Goal: Transaction & Acquisition: Purchase product/service

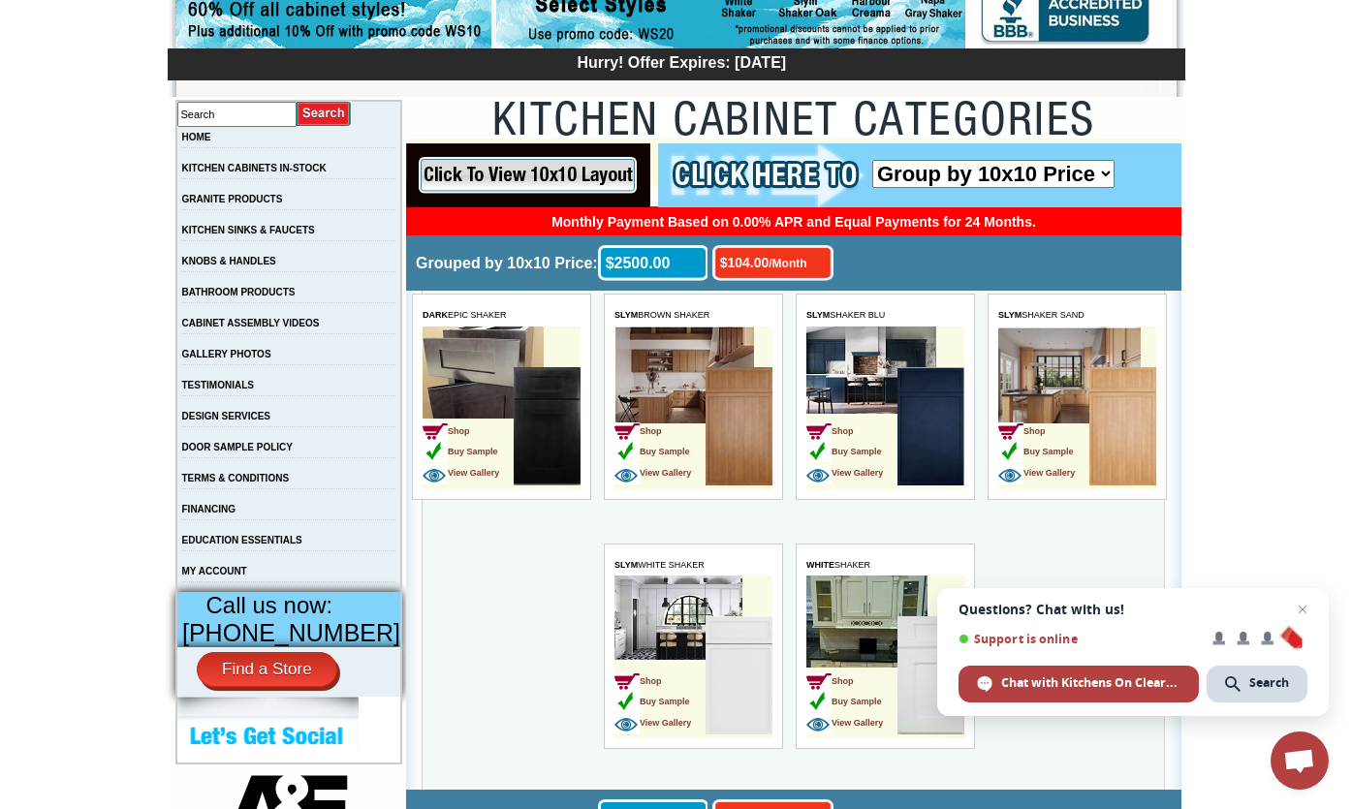
scroll to position [274, 0]
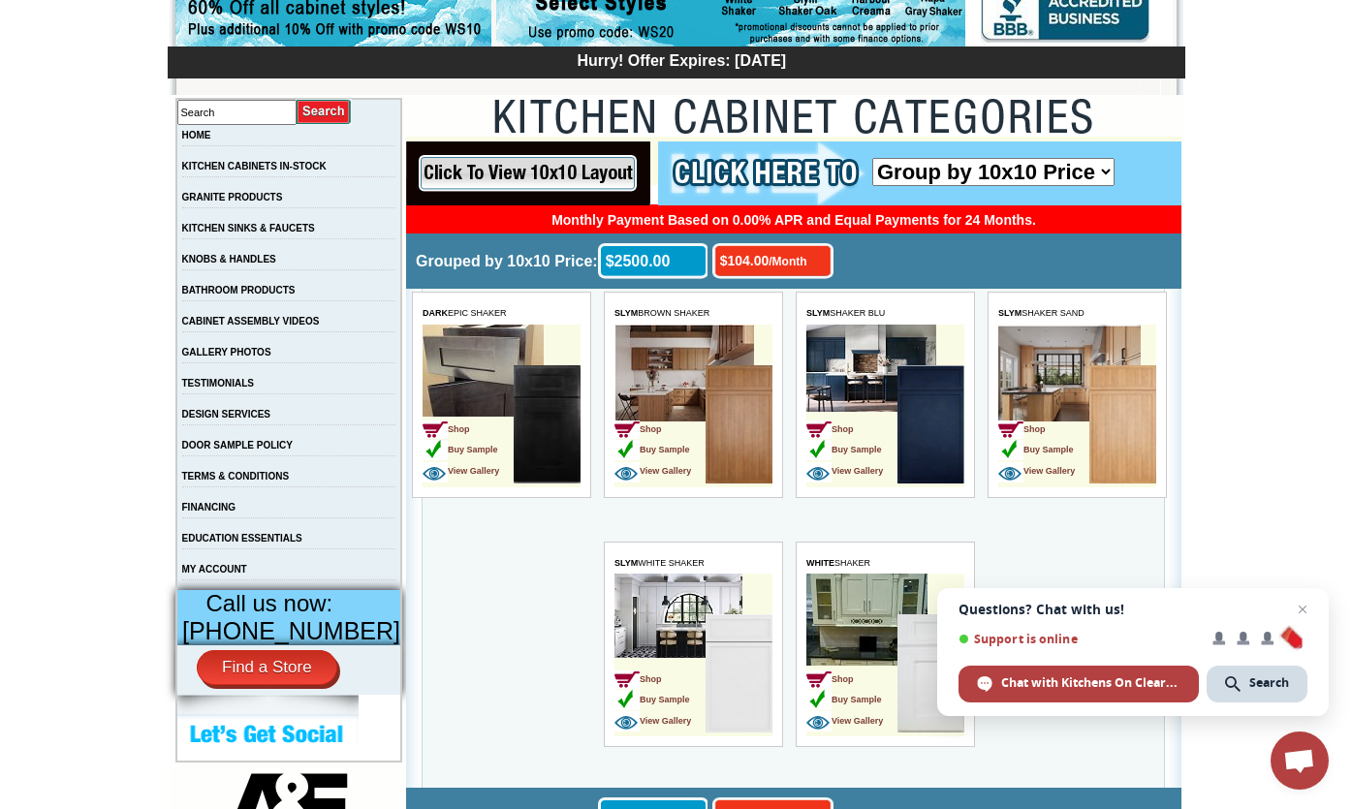
click at [661, 391] on td "Shop Buy Sample View Gallery" at bounding box center [659, 426] width 91 height 122
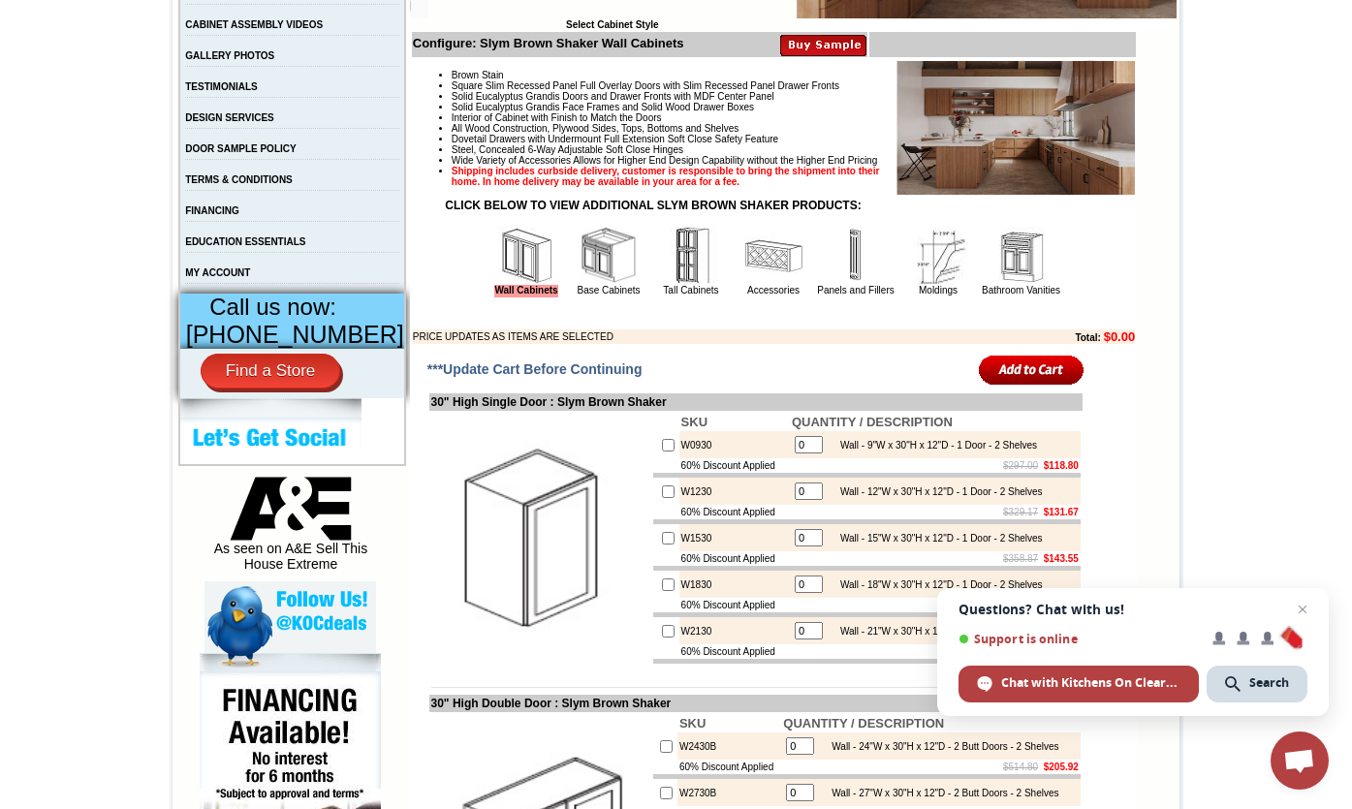
scroll to position [573, 0]
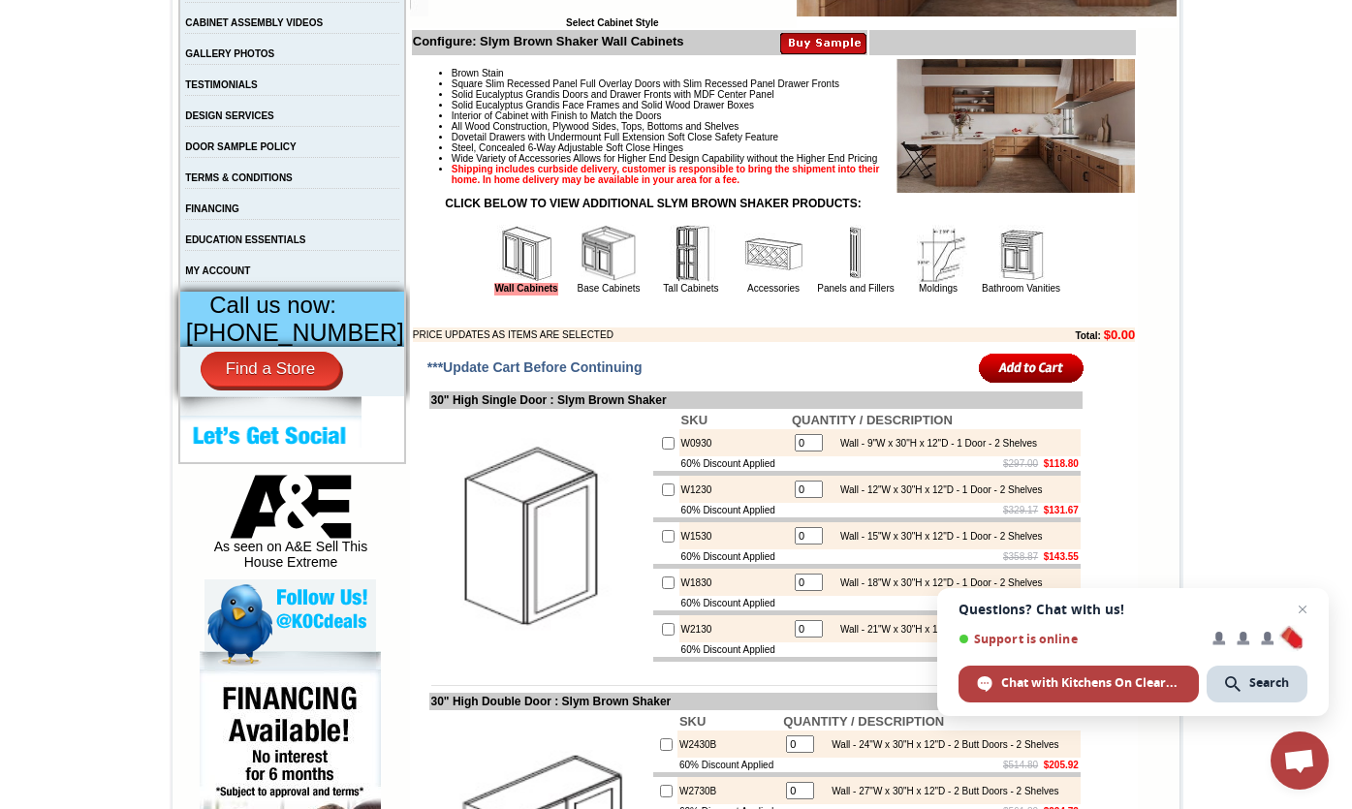
click at [662, 450] on input "checkbox" at bounding box center [668, 443] width 13 height 13
checkbox input "true"
type input "1"
click at [662, 450] on input "checkbox" at bounding box center [668, 443] width 13 height 13
checkbox input "false"
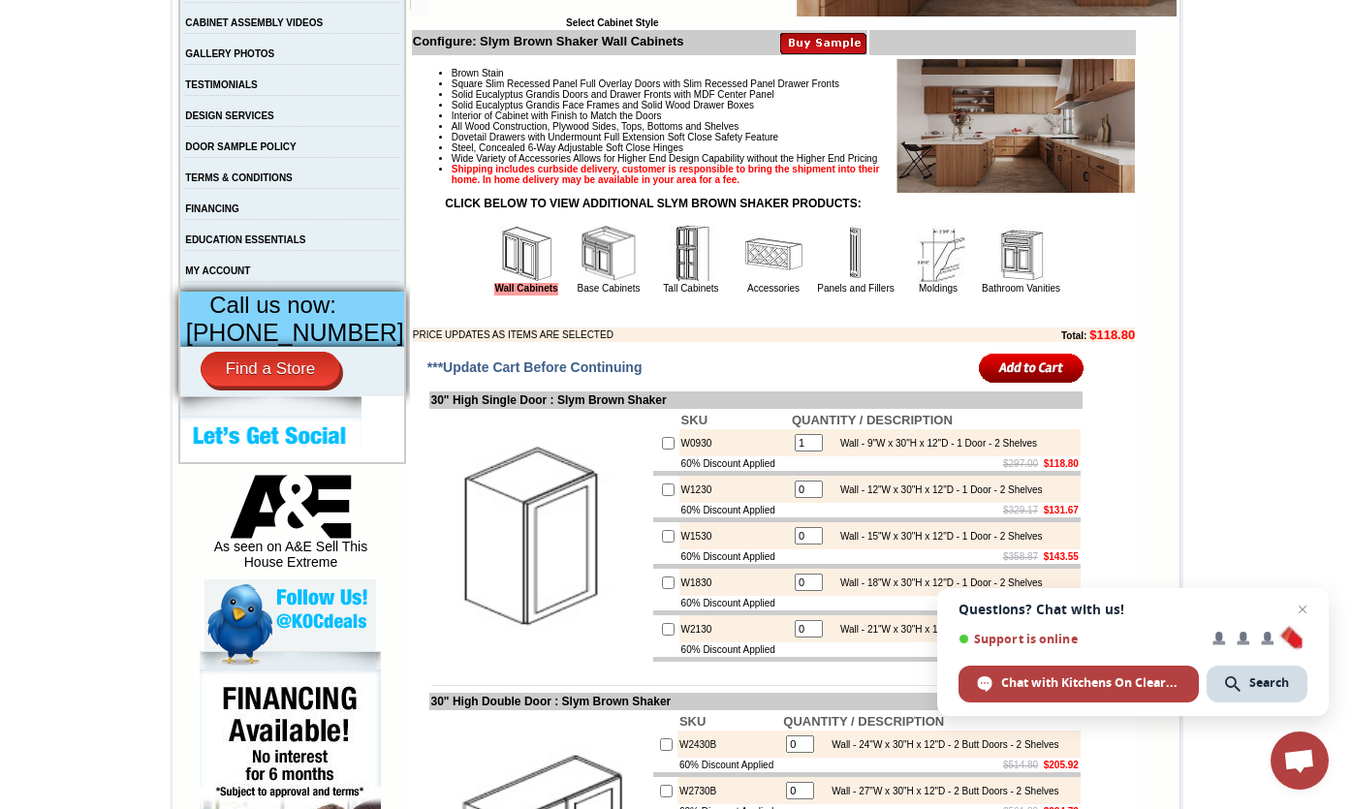
type input "0"
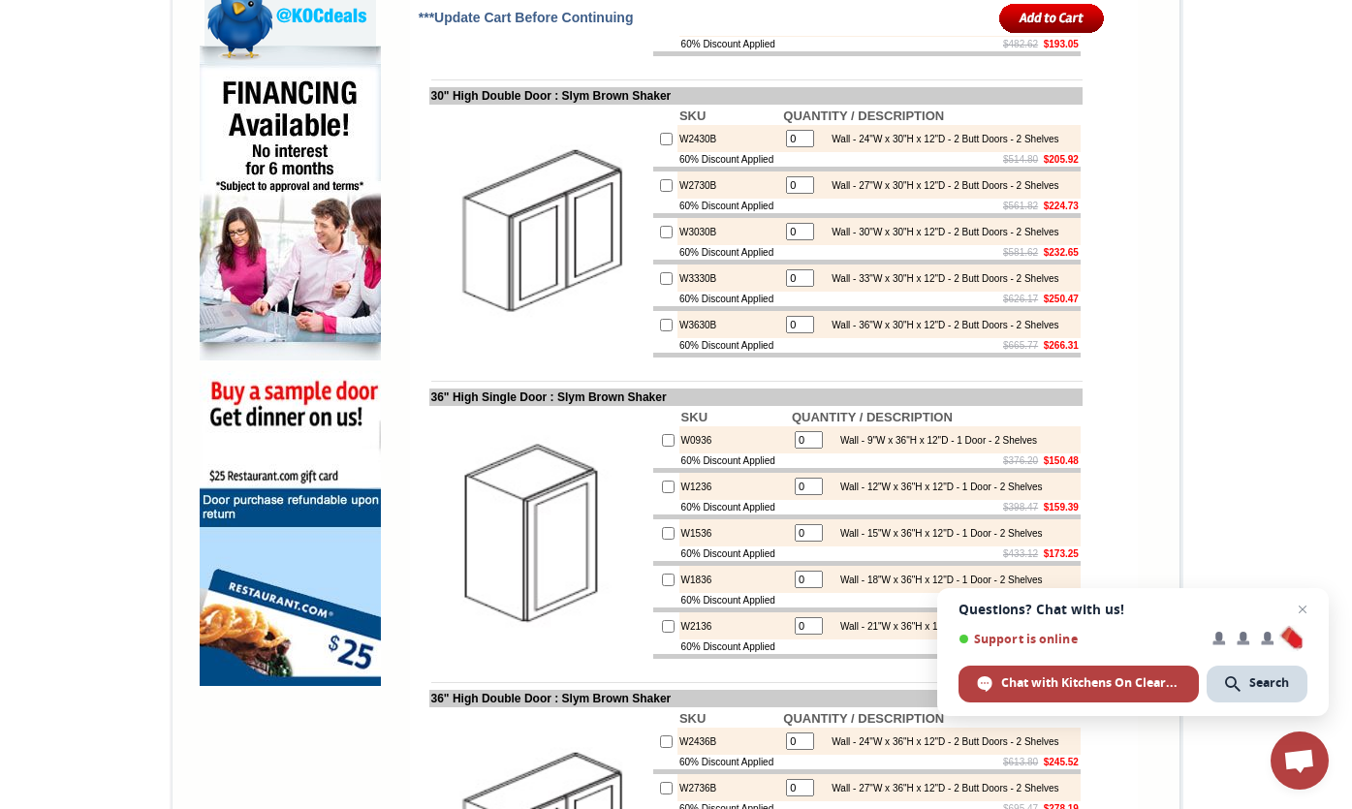
scroll to position [0, 0]
click at [660, 192] on input "checkbox" at bounding box center [666, 185] width 13 height 13
checkbox input "true"
type input "1"
click at [660, 192] on input "checkbox" at bounding box center [666, 185] width 13 height 13
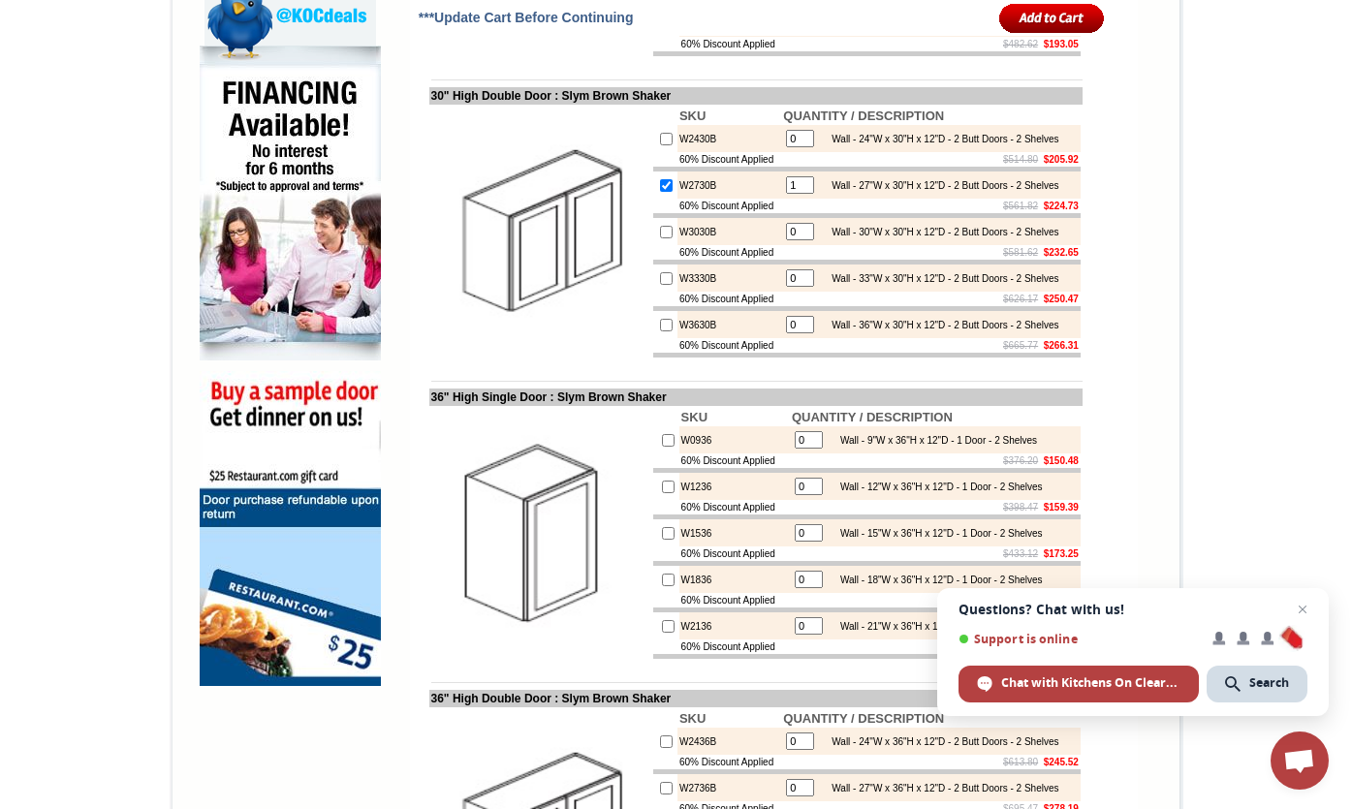
checkbox input "false"
type input "0"
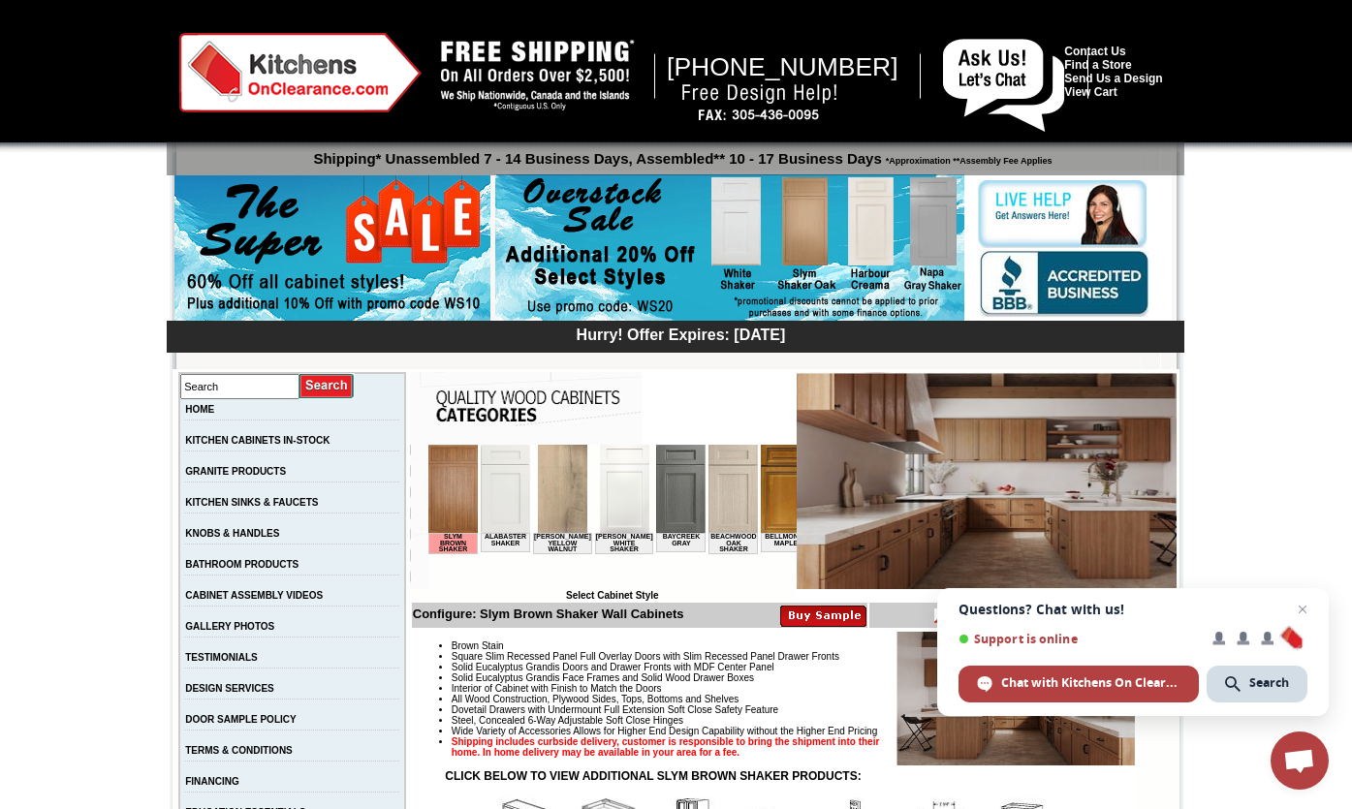
click at [561, 466] on img at bounding box center [561, 489] width 49 height 88
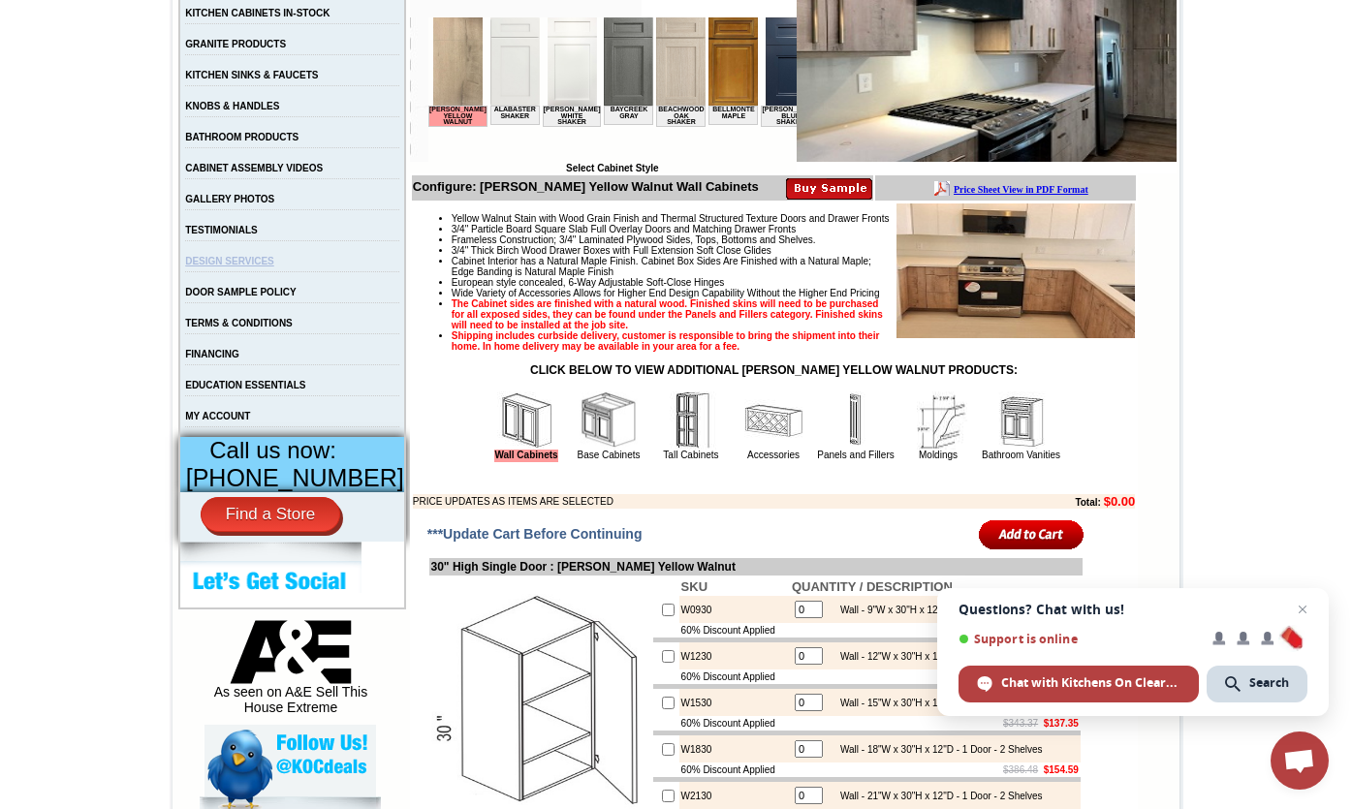
click at [259, 266] on link "DESIGN SERVICES" at bounding box center [229, 261] width 89 height 11
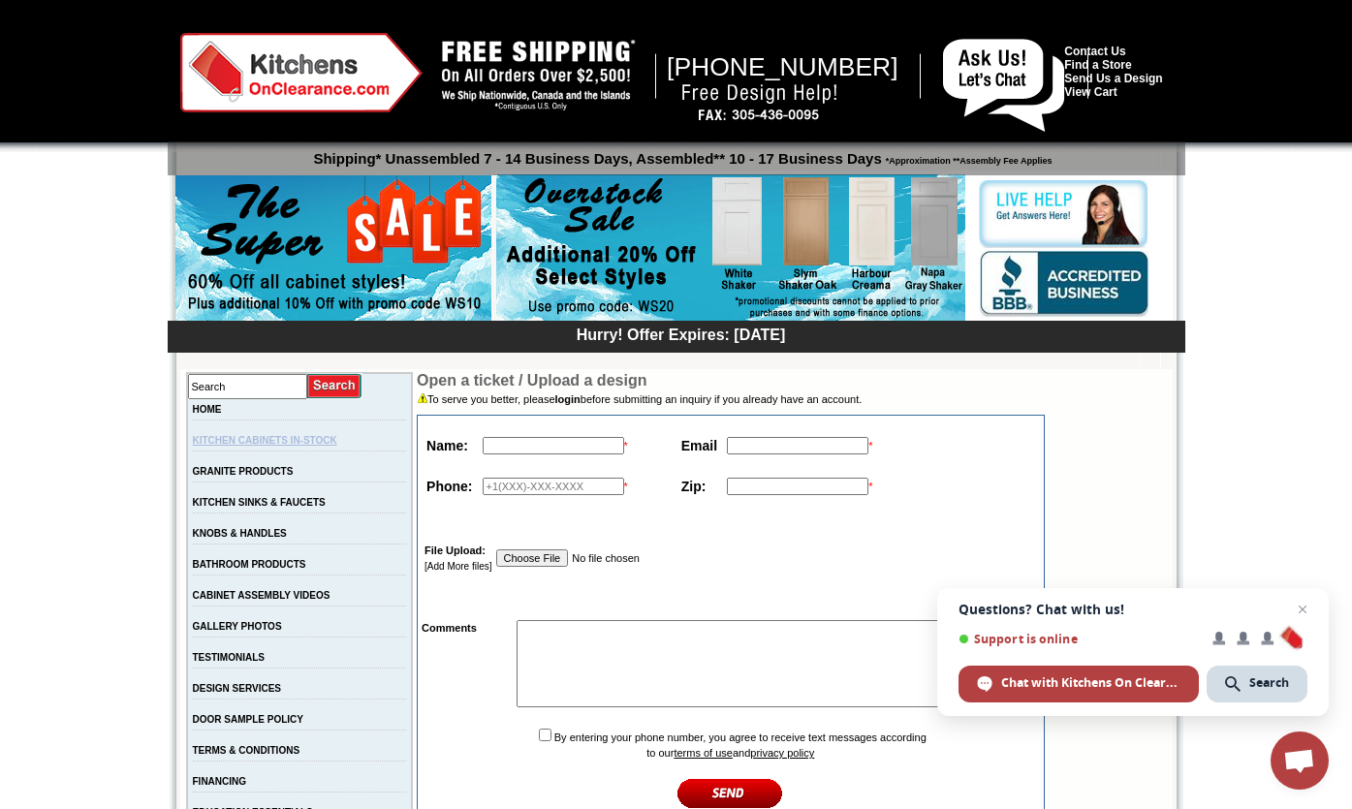
click at [246, 439] on link "KITCHEN CABINETS IN-STOCK" at bounding box center [265, 440] width 144 height 11
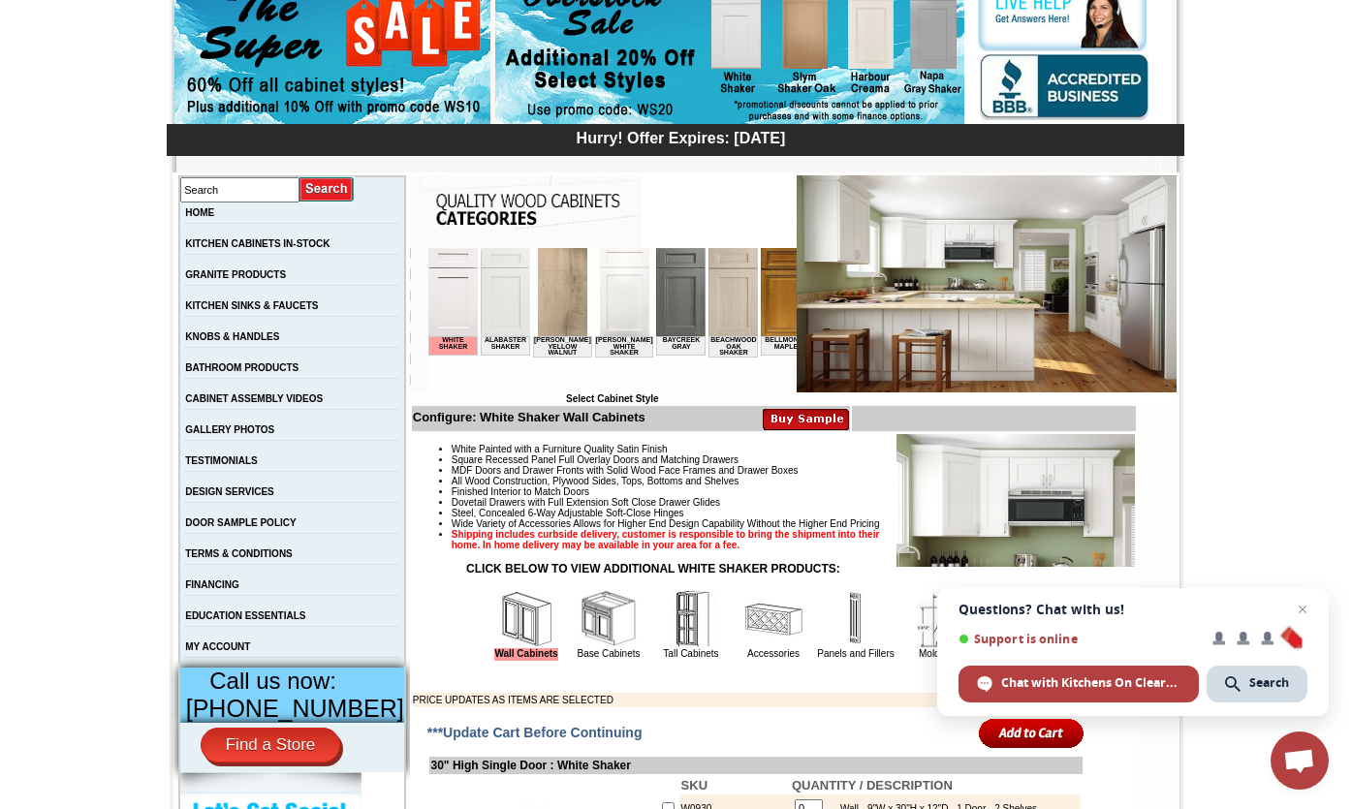
scroll to position [211, 0]
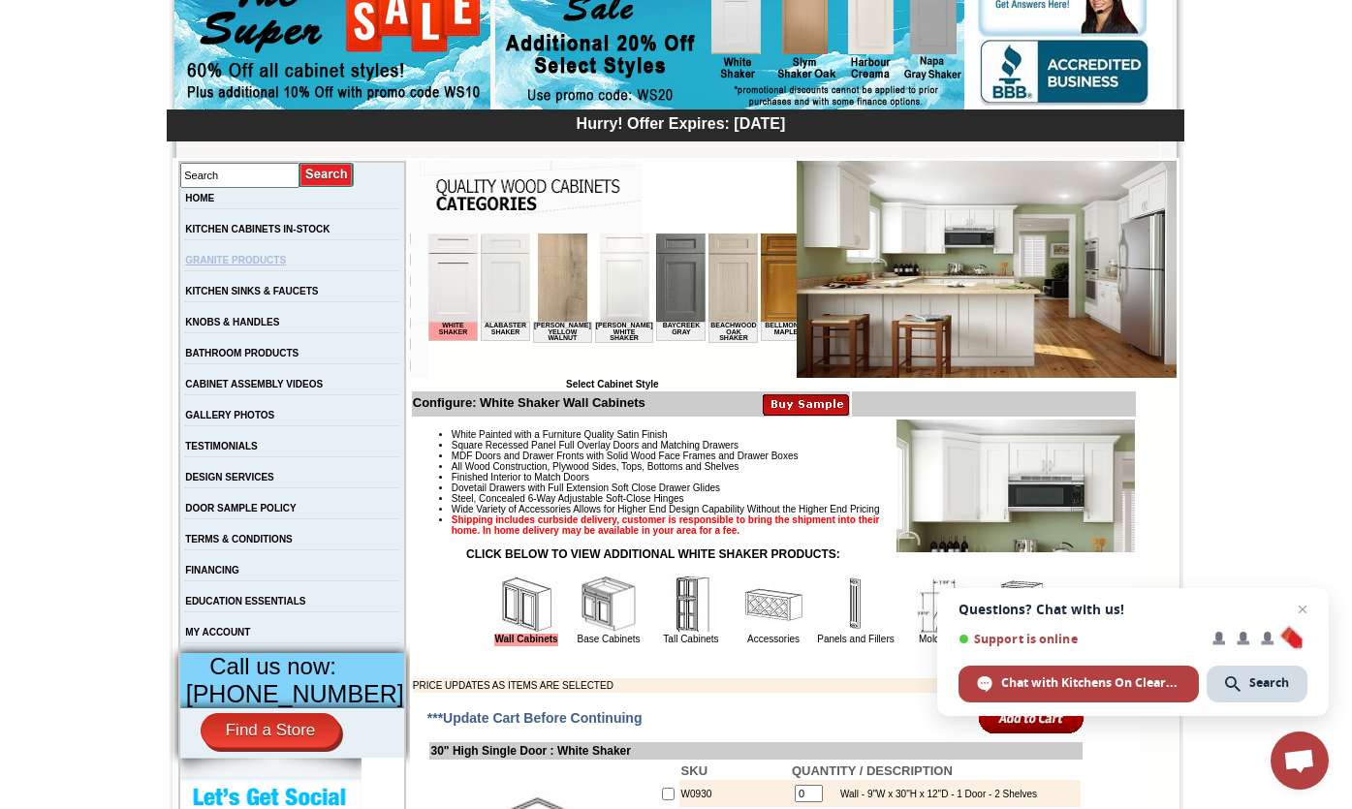
click at [284, 265] on link "GRANITE PRODUCTS" at bounding box center [235, 260] width 101 height 11
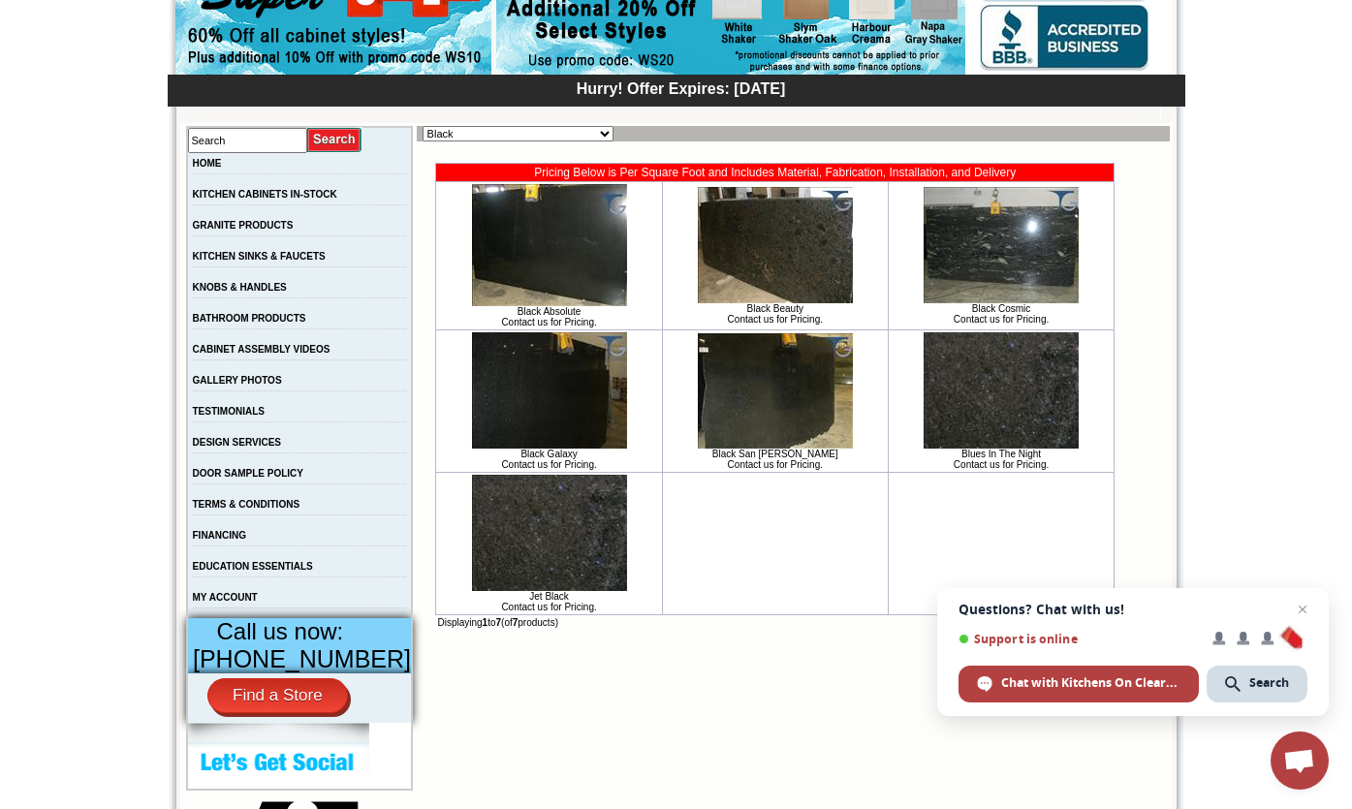
scroll to position [247, 0]
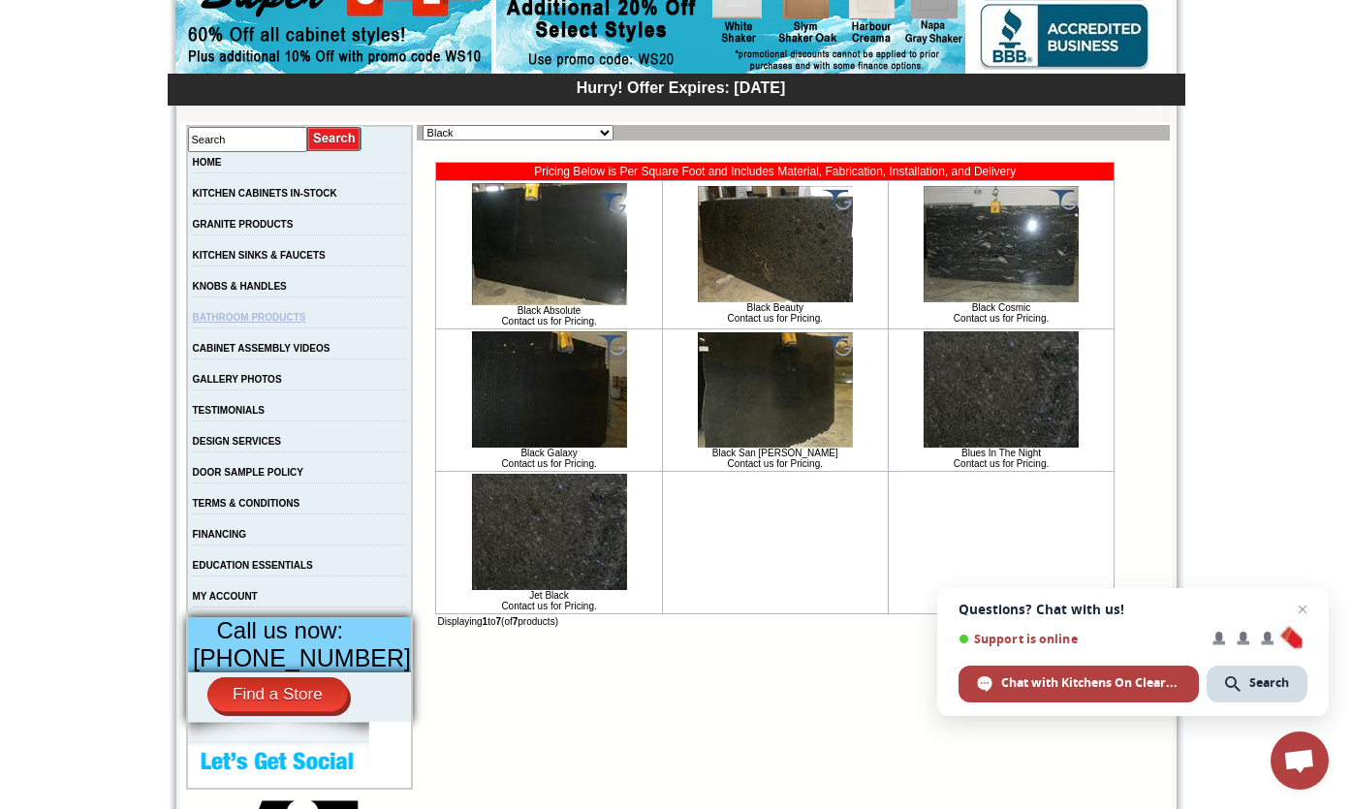
click at [235, 321] on link "BATHROOM PRODUCTS" at bounding box center [249, 317] width 113 height 11
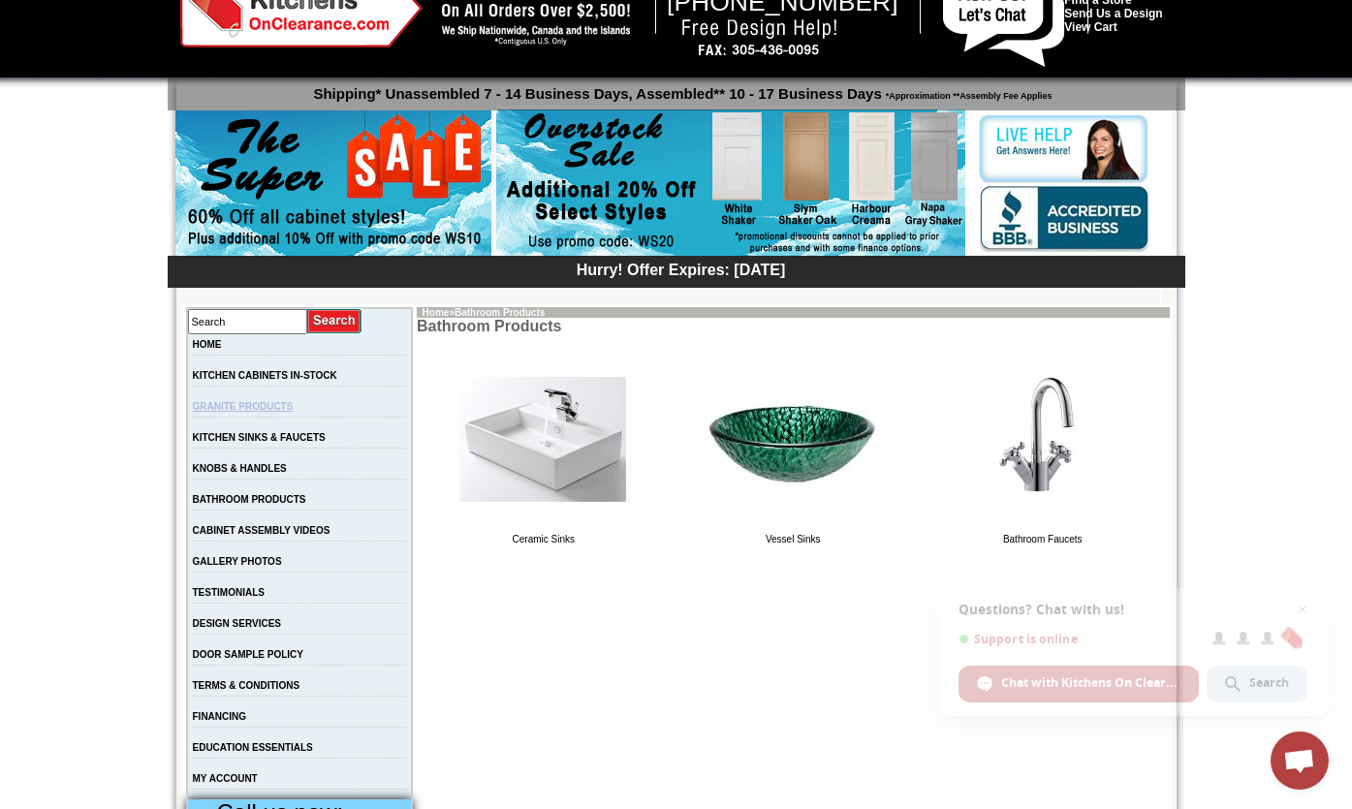
scroll to position [80, 0]
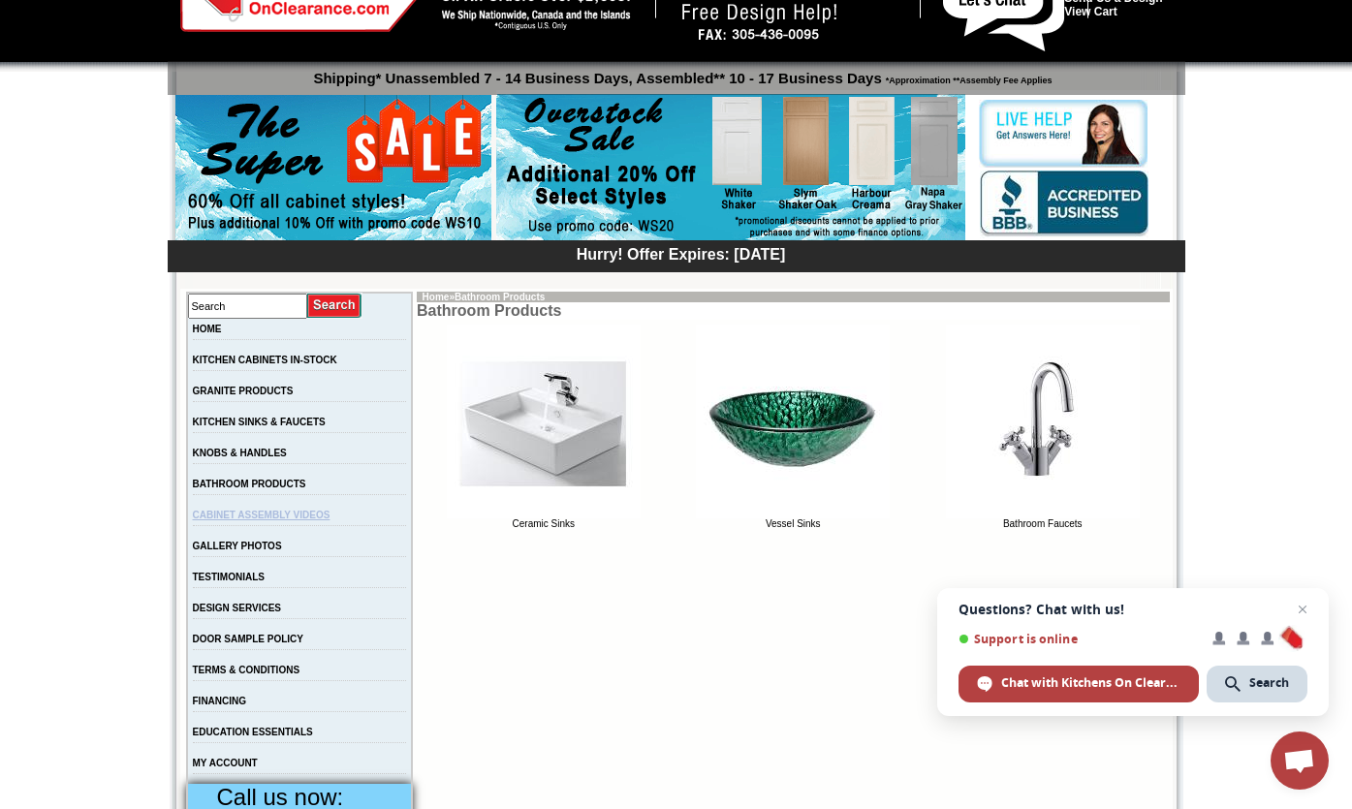
click at [265, 520] on link "CABINET ASSEMBLY VIDEOS" at bounding box center [262, 515] width 138 height 11
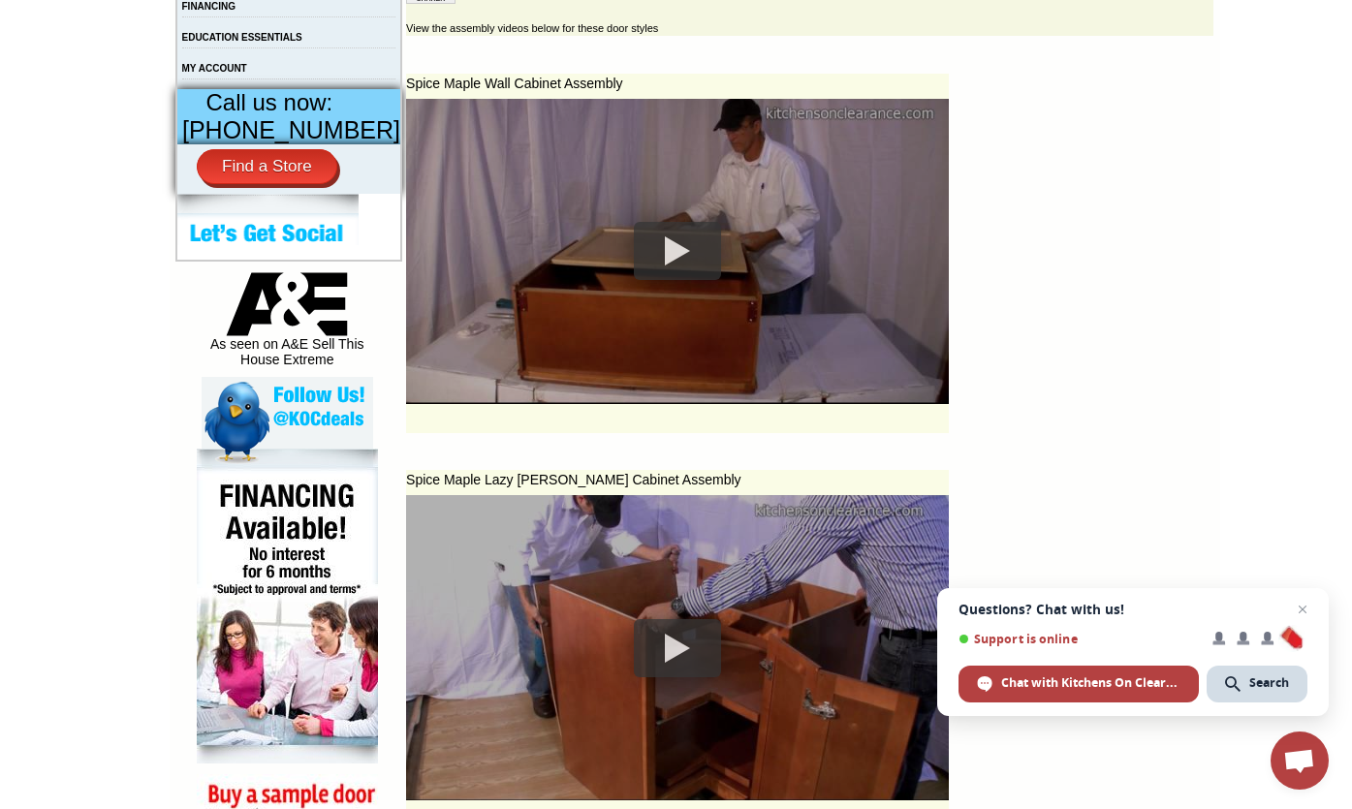
scroll to position [776, 0]
click at [653, 261] on div at bounding box center [677, 250] width 87 height 58
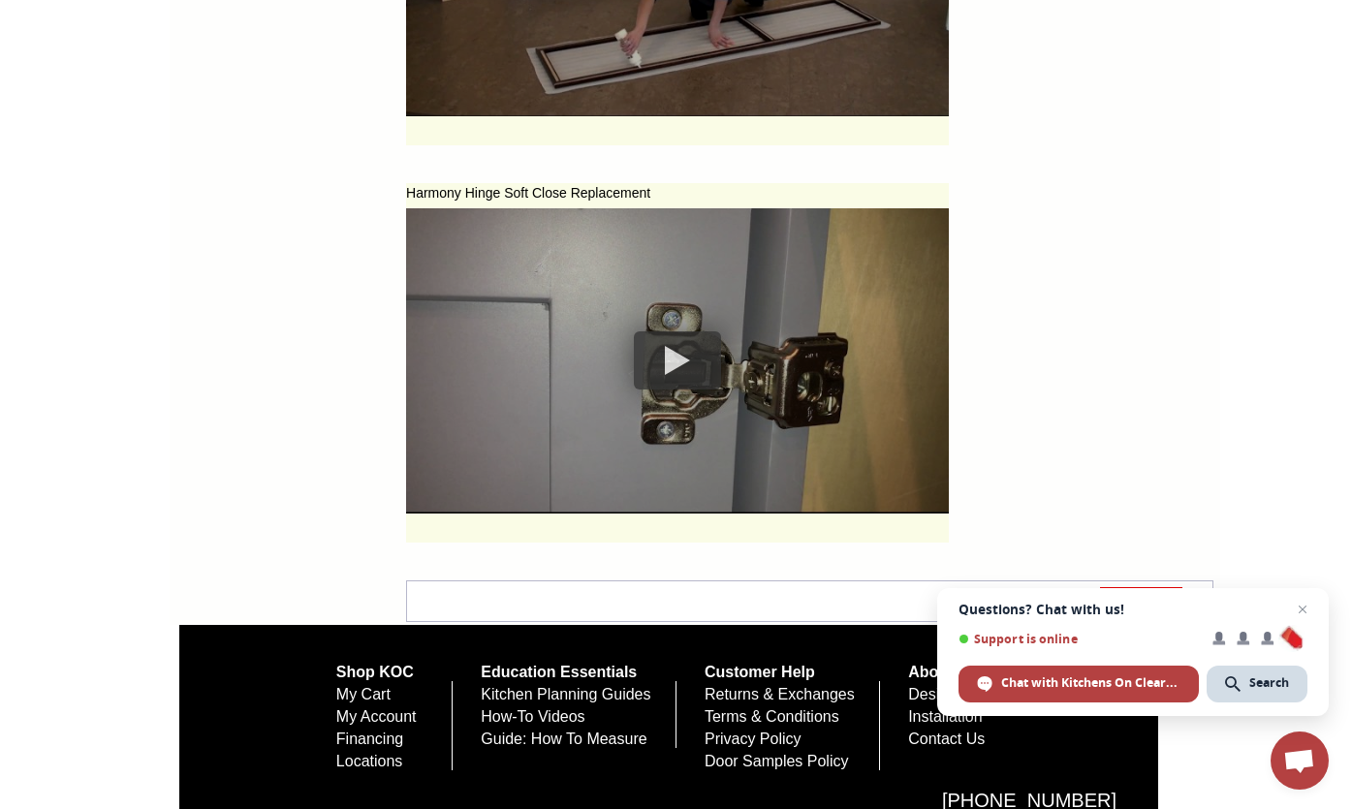
scroll to position [8796, 0]
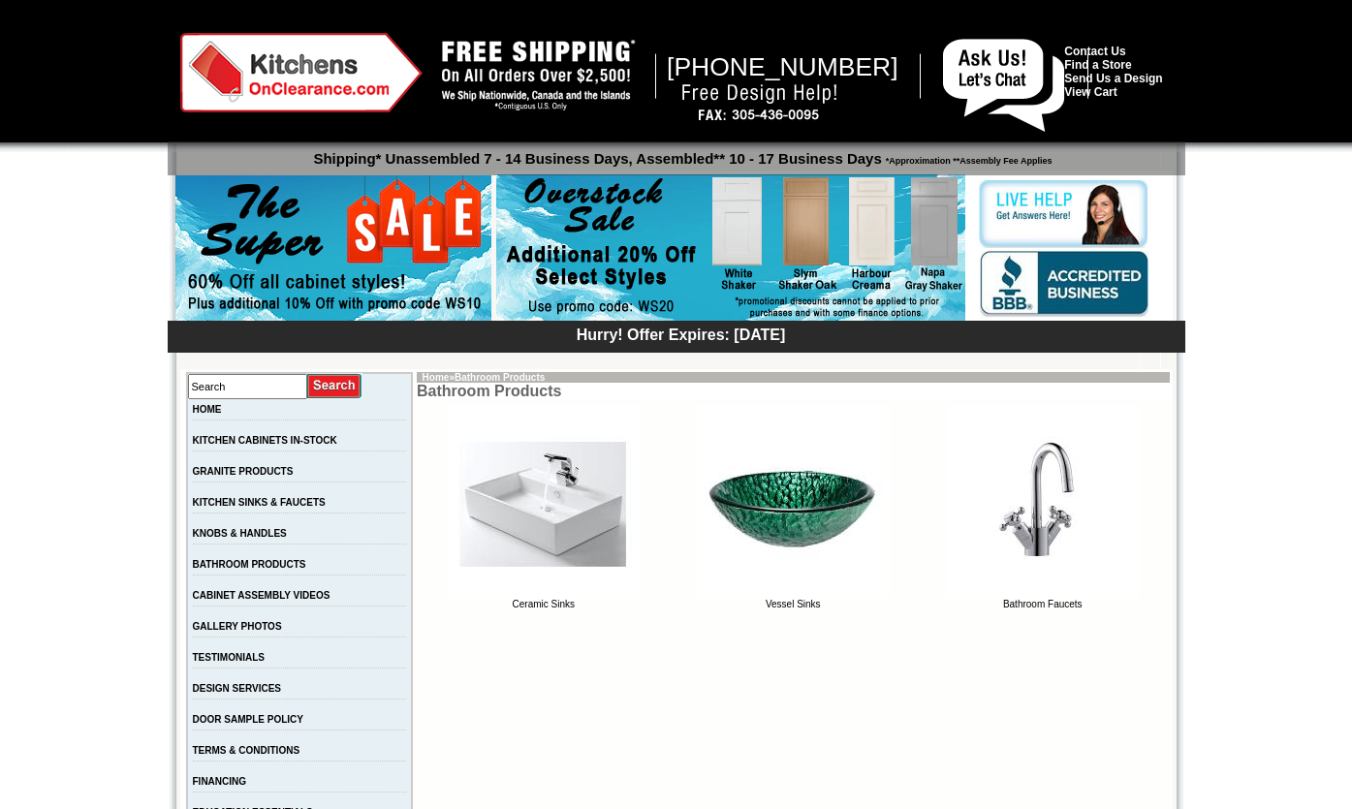
scroll to position [80, 0]
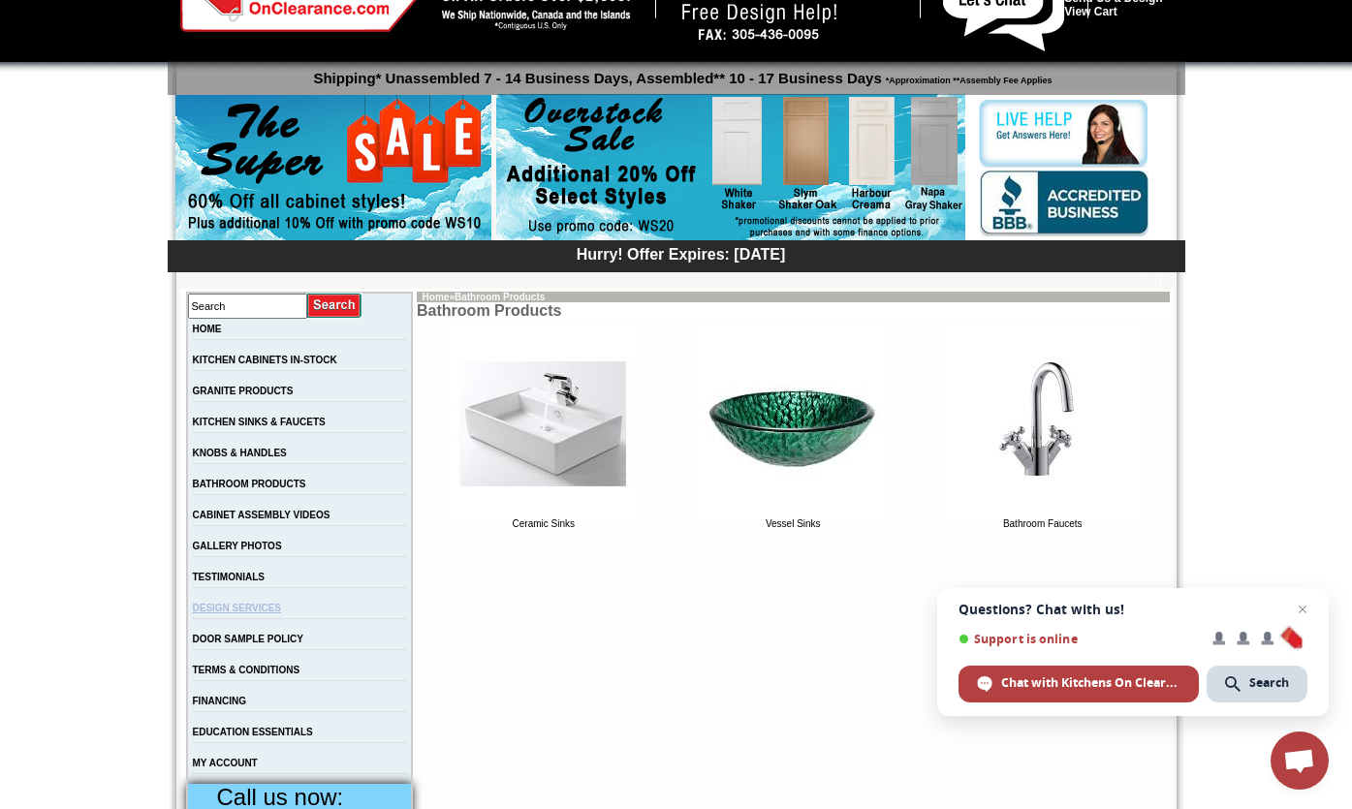
click at [252, 613] on link "DESIGN SERVICES" at bounding box center [237, 608] width 89 height 11
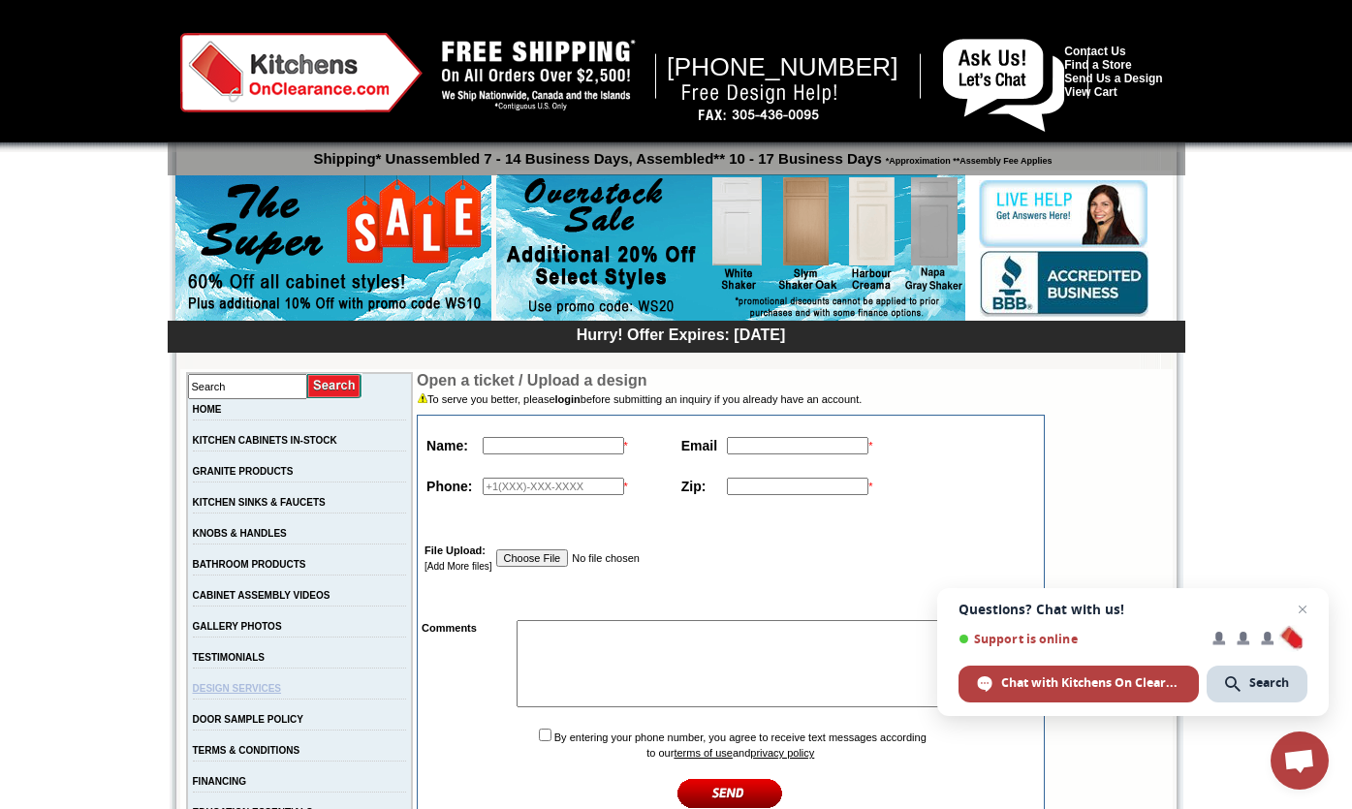
click at [273, 694] on link "DESIGN SERVICES" at bounding box center [237, 688] width 89 height 11
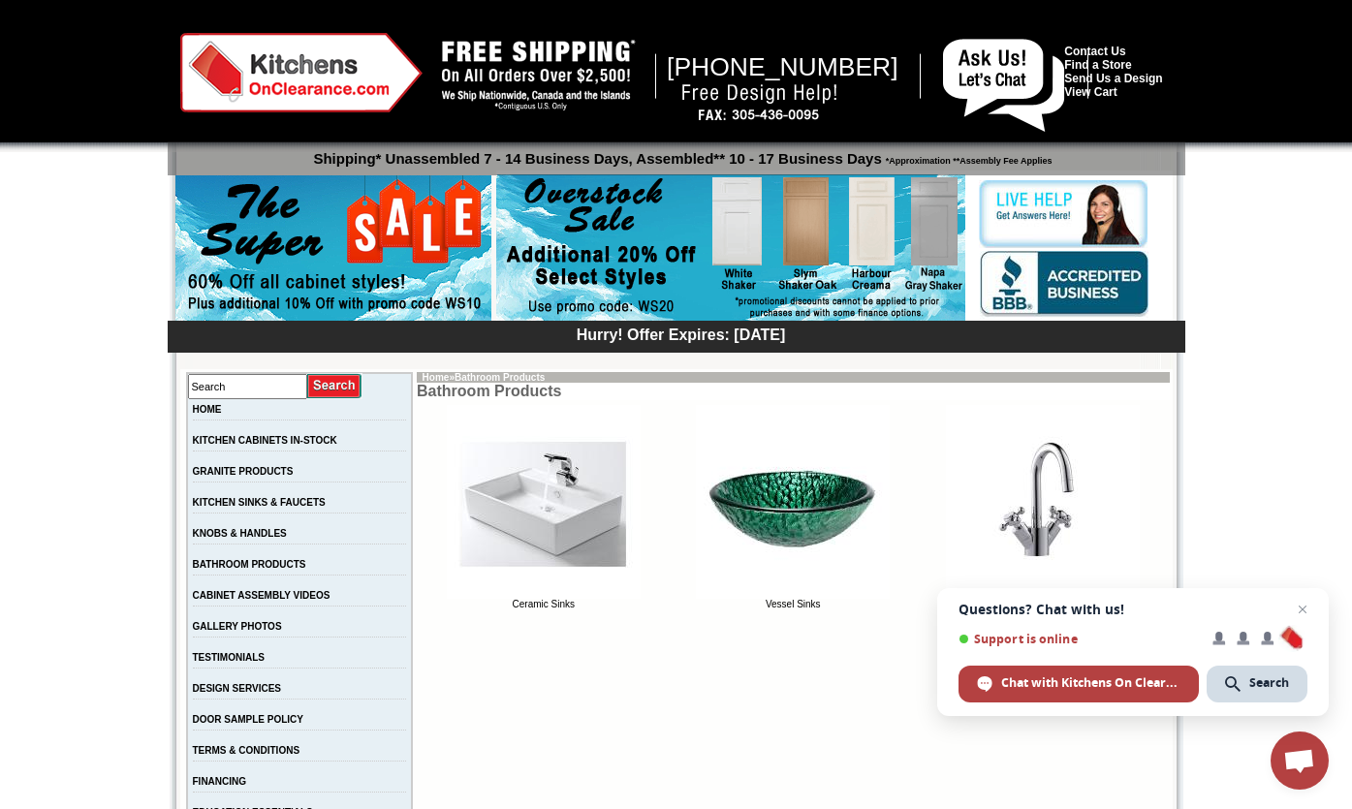
click at [275, 87] on img at bounding box center [301, 72] width 242 height 79
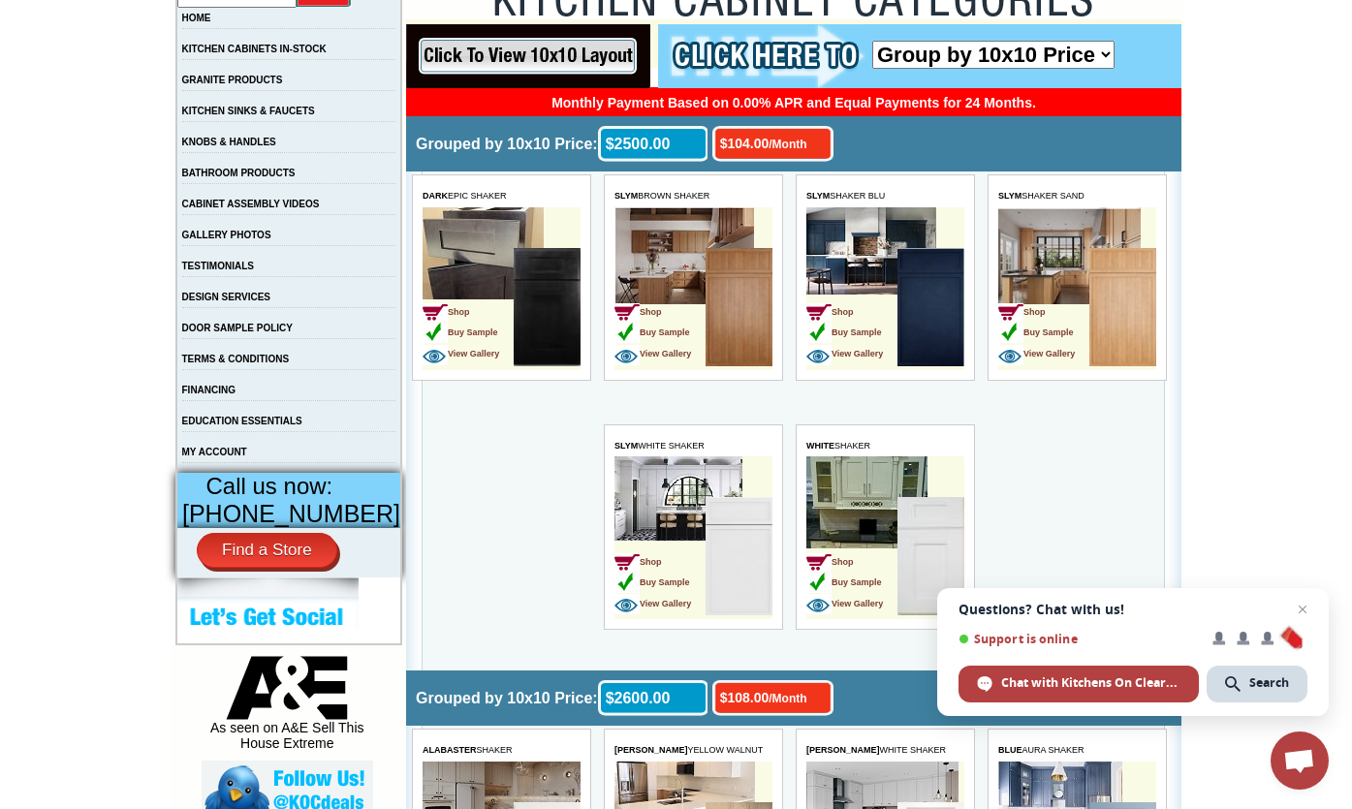
scroll to position [381, 0]
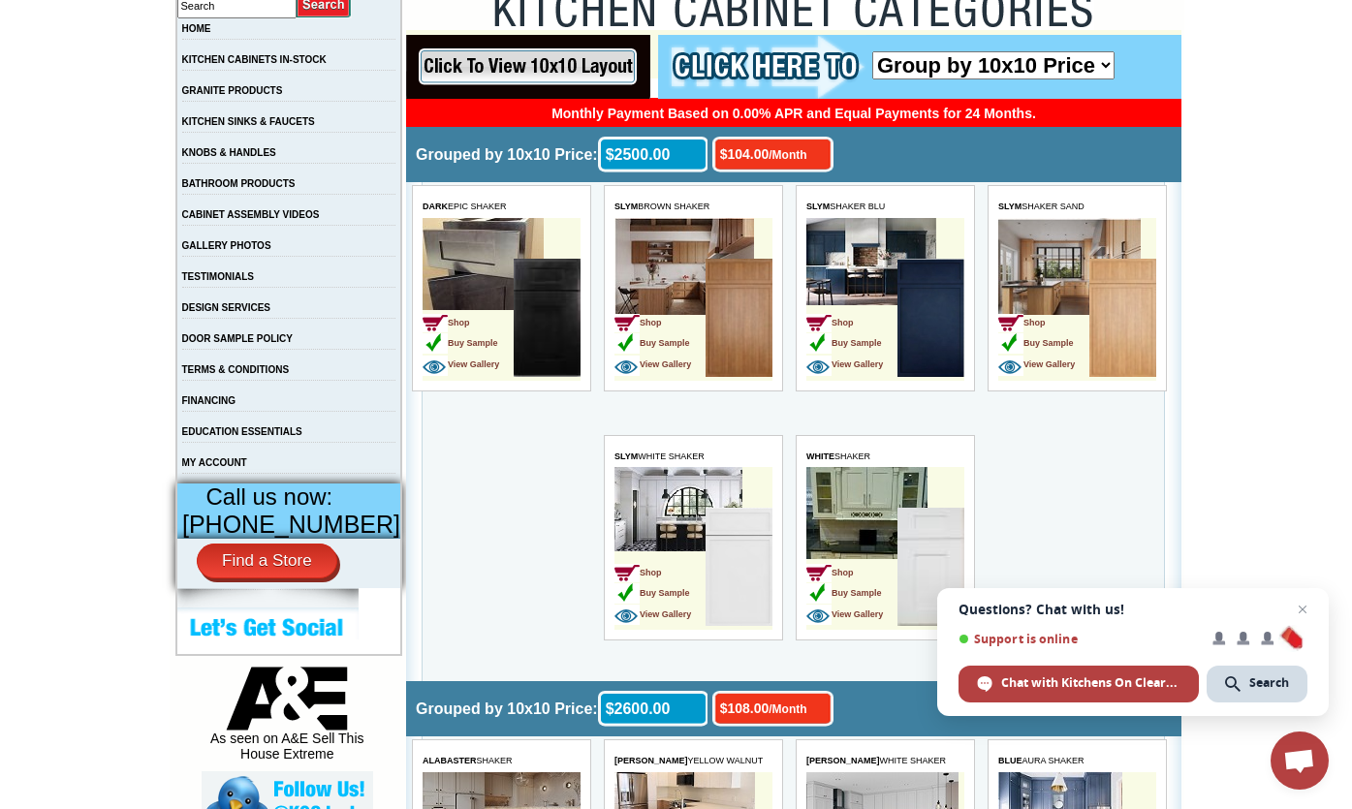
click at [1096, 73] on select "Group by 10x10 Price Group by Color" at bounding box center [993, 65] width 242 height 28
click at [1103, 66] on select "Group by 10x10 Price Group by Color" at bounding box center [993, 65] width 242 height 28
select select "color_group_sort"
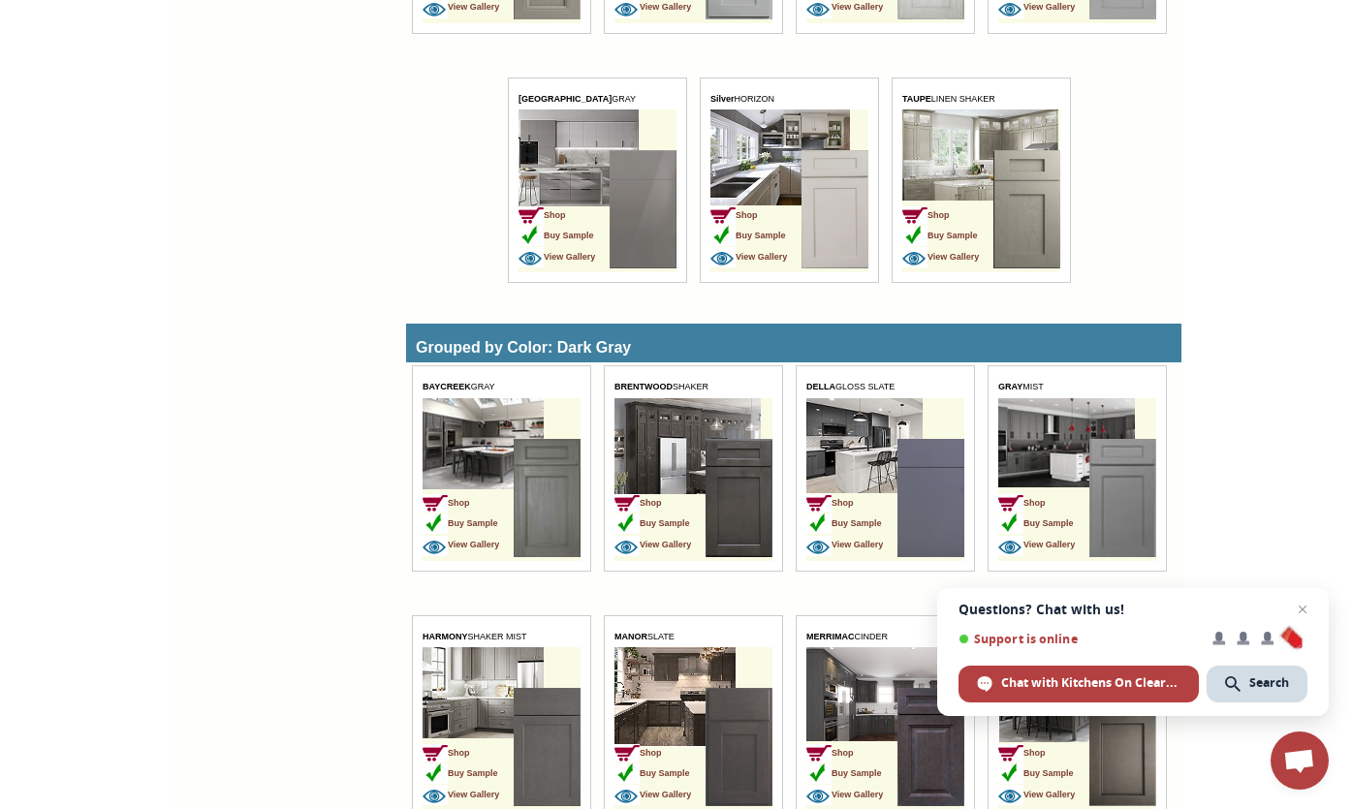
scroll to position [2273, 0]
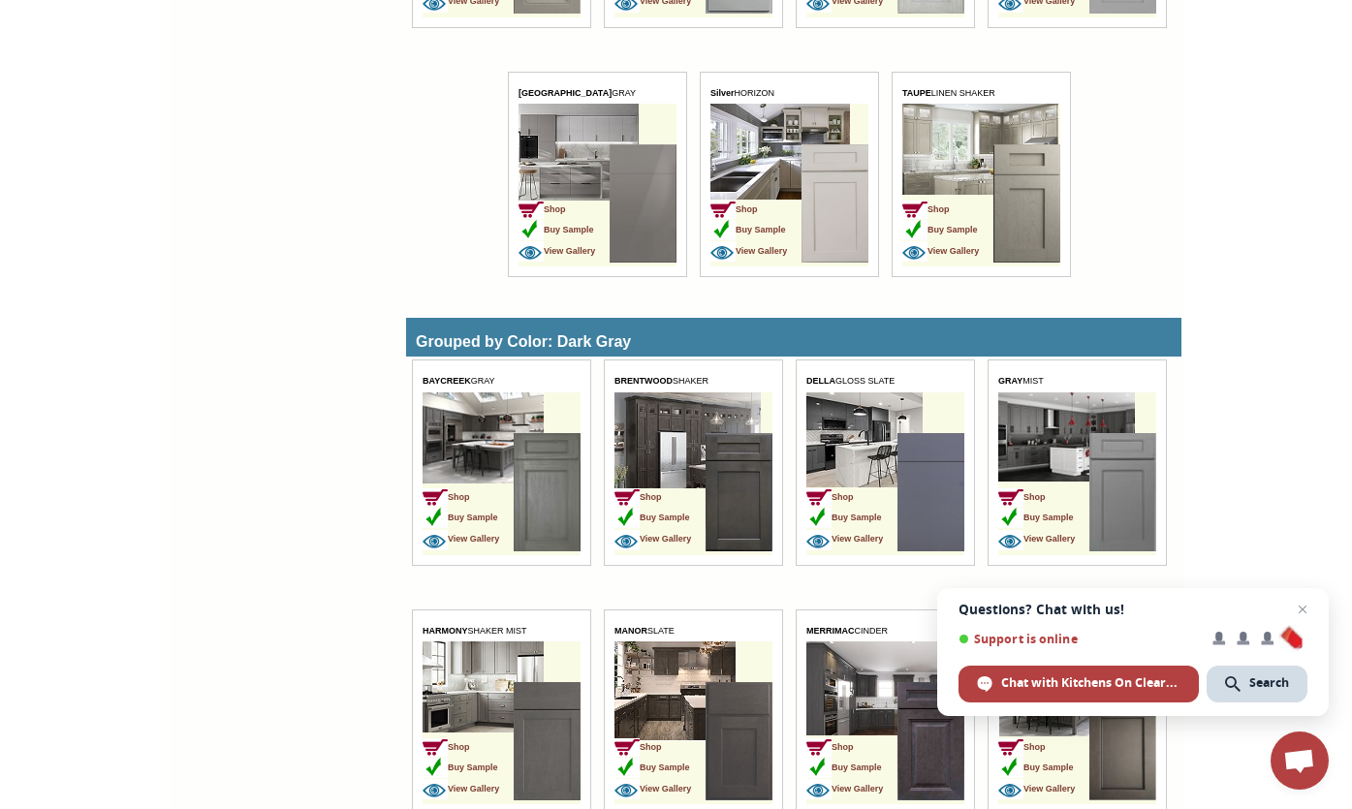
click at [733, 422] on td "Shop Buy Sample View Gallery" at bounding box center [693, 473] width 158 height 163
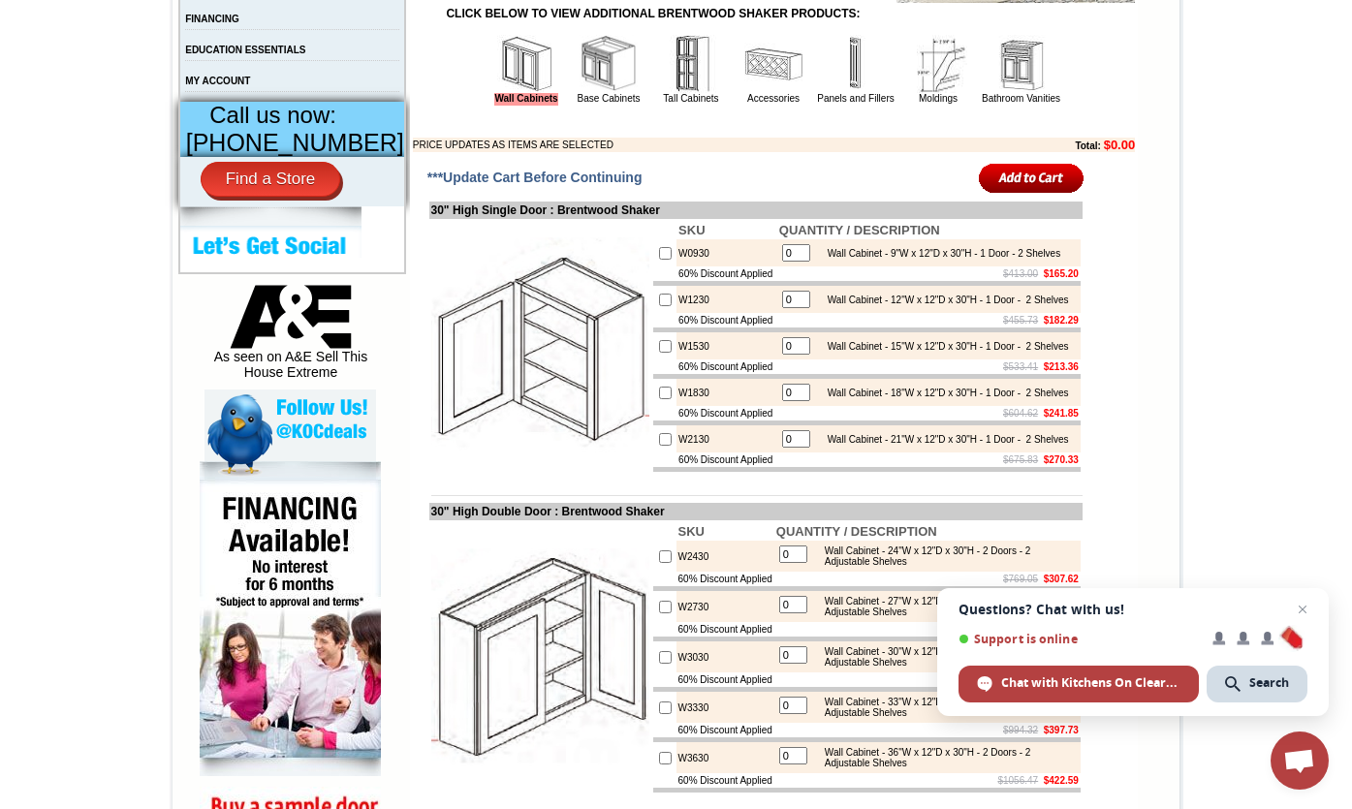
scroll to position [775, 0]
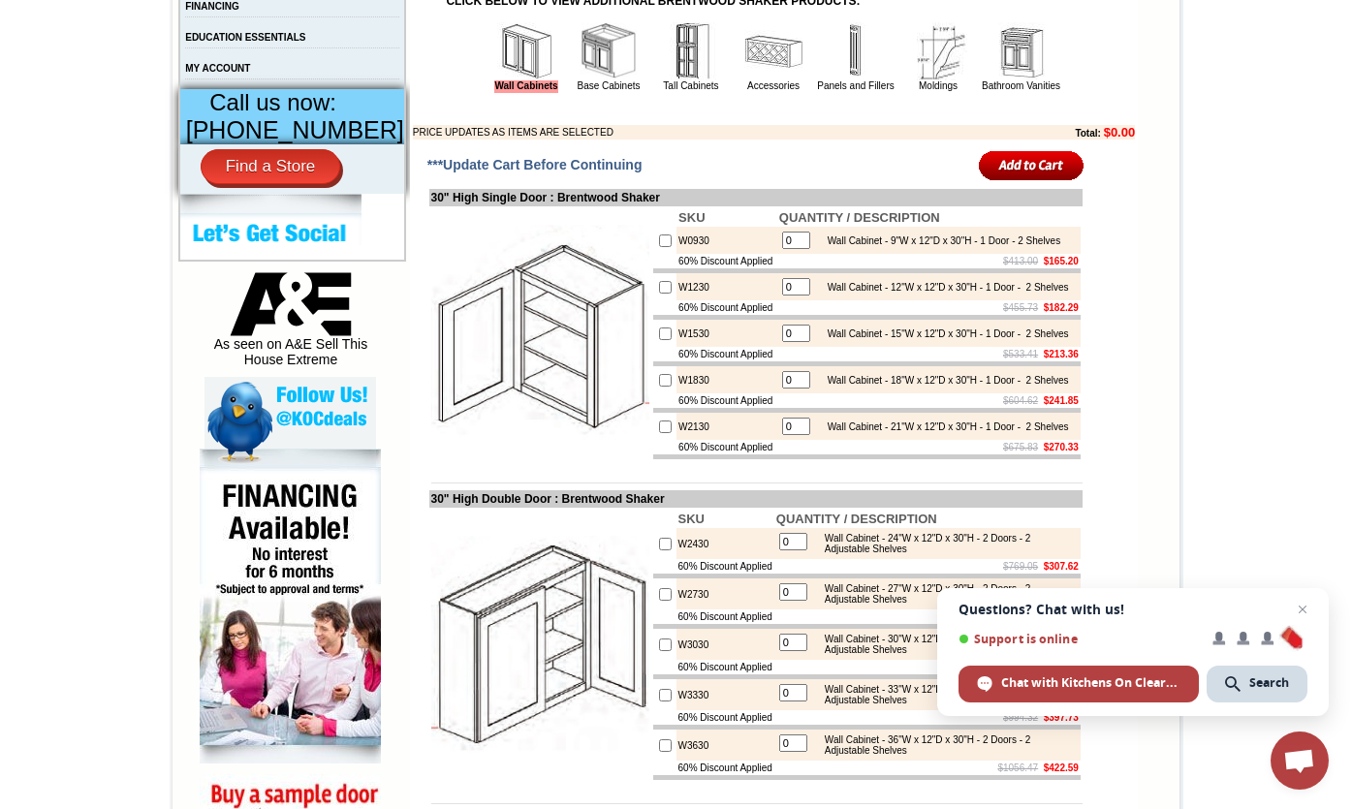
click at [659, 247] on input "checkbox" at bounding box center [665, 240] width 13 height 13
checkbox input "true"
type input "1"
click at [659, 294] on input "checkbox" at bounding box center [665, 287] width 13 height 13
checkbox input "true"
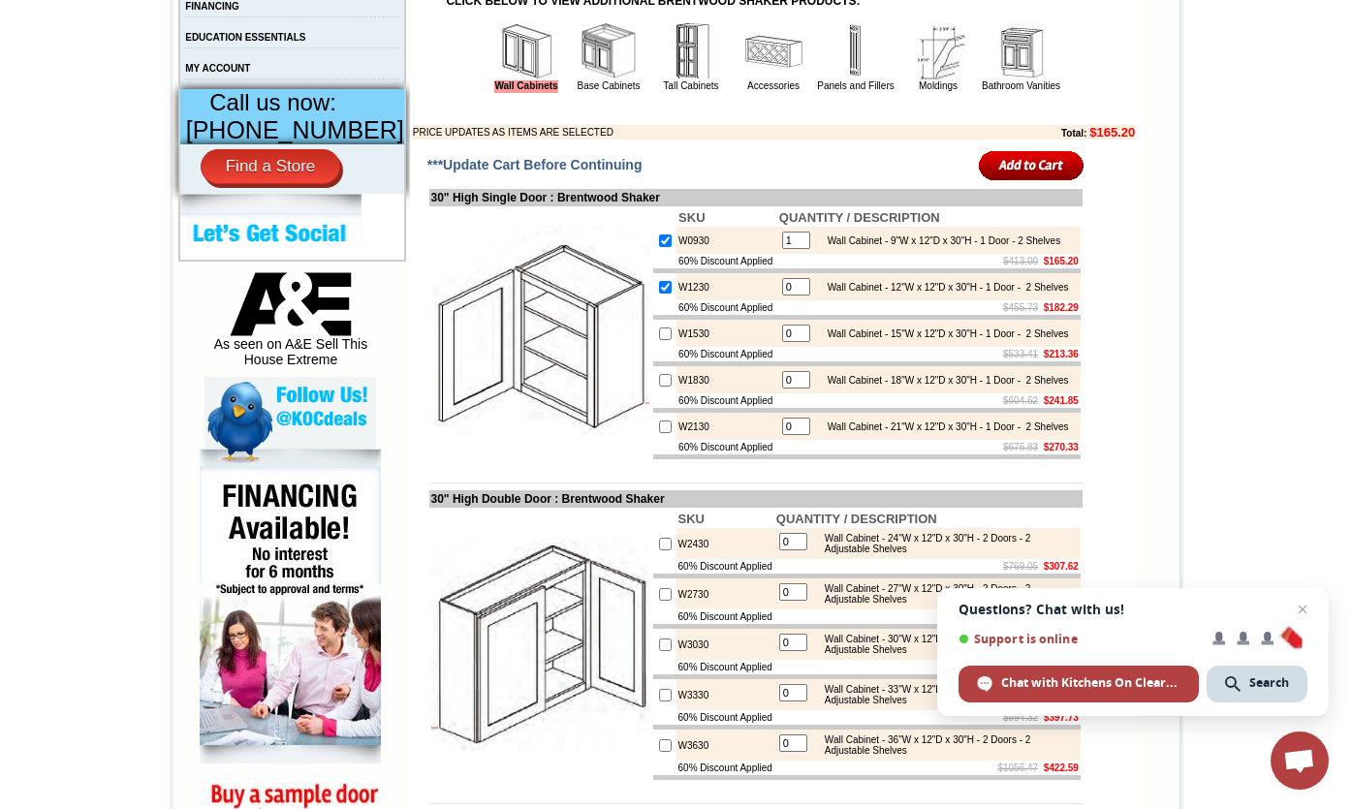
type input "1"
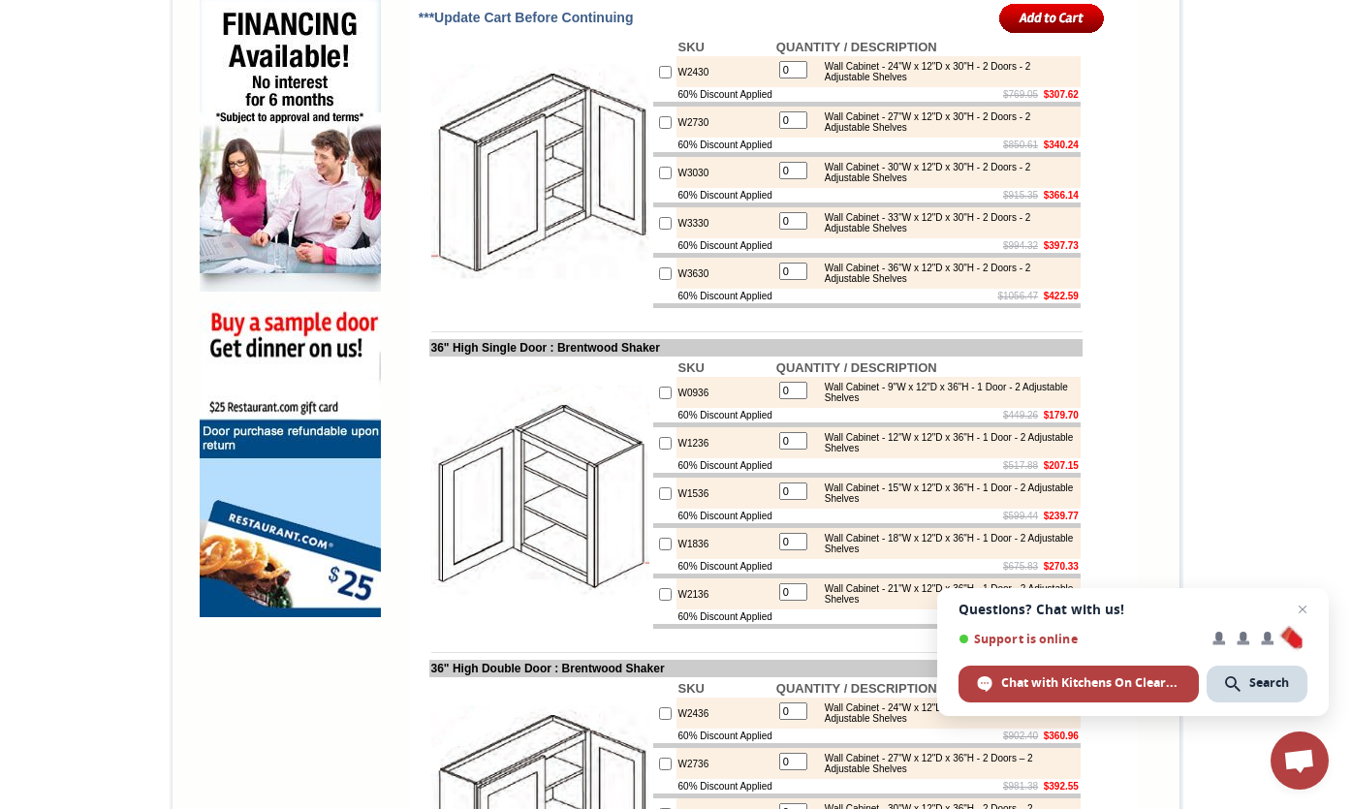
scroll to position [1238, 0]
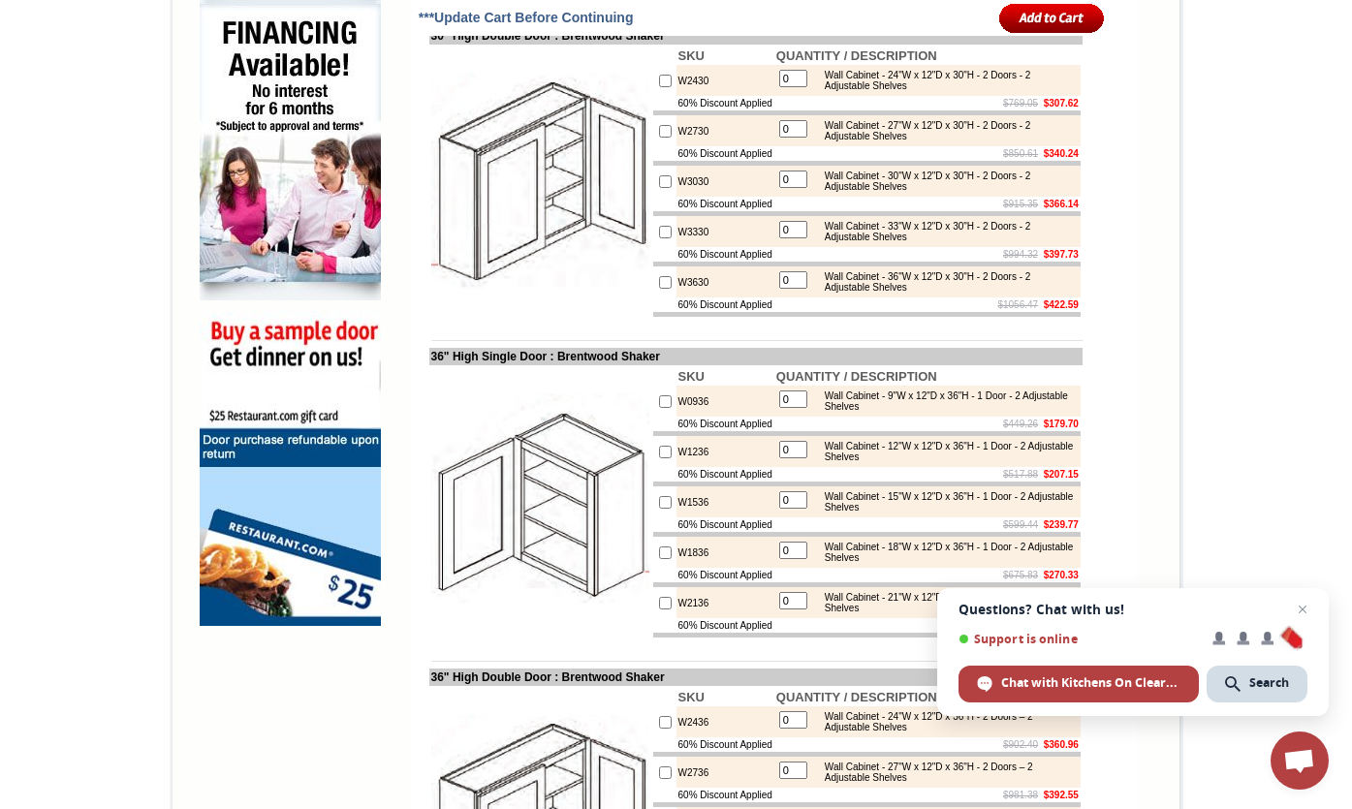
click at [659, 138] on input "checkbox" at bounding box center [665, 131] width 13 height 13
checkbox input "true"
type input "1"
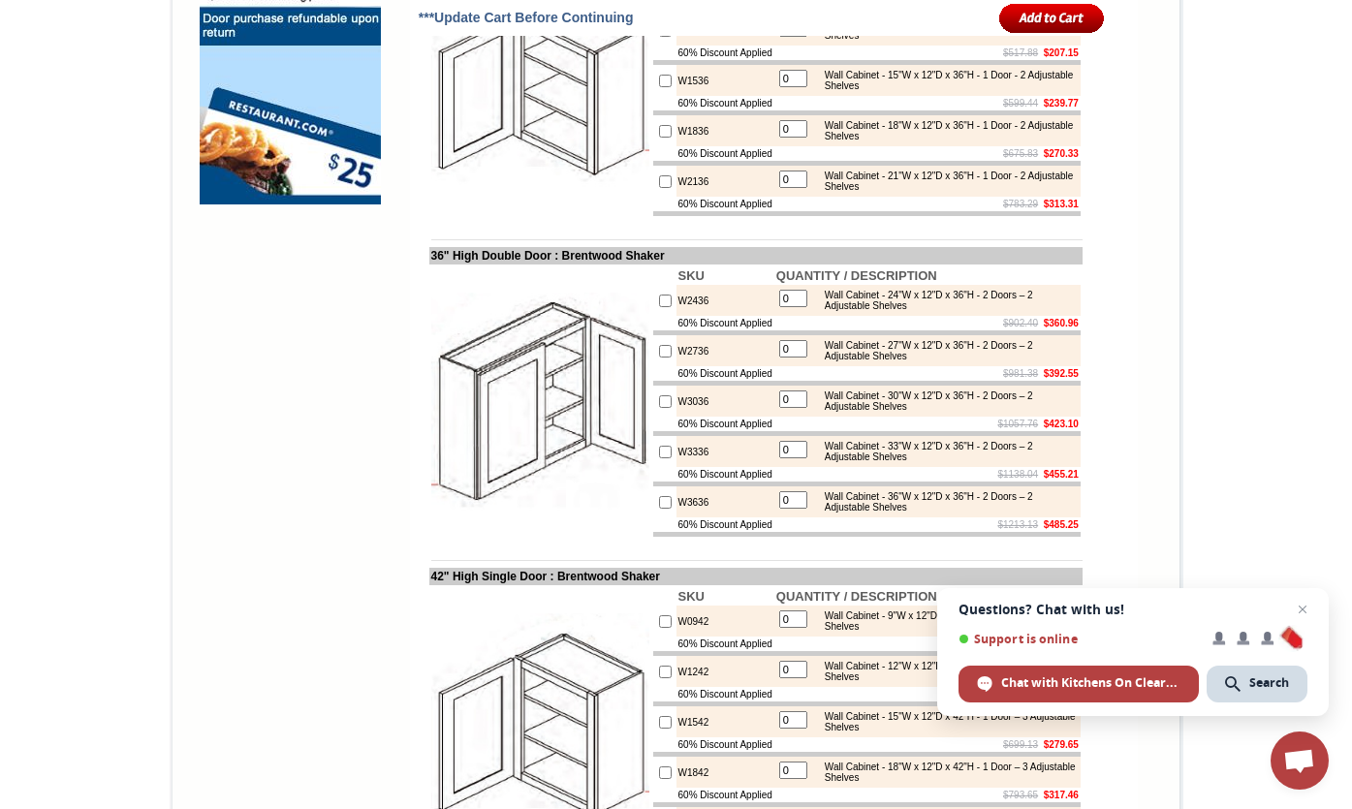
scroll to position [1664, 0]
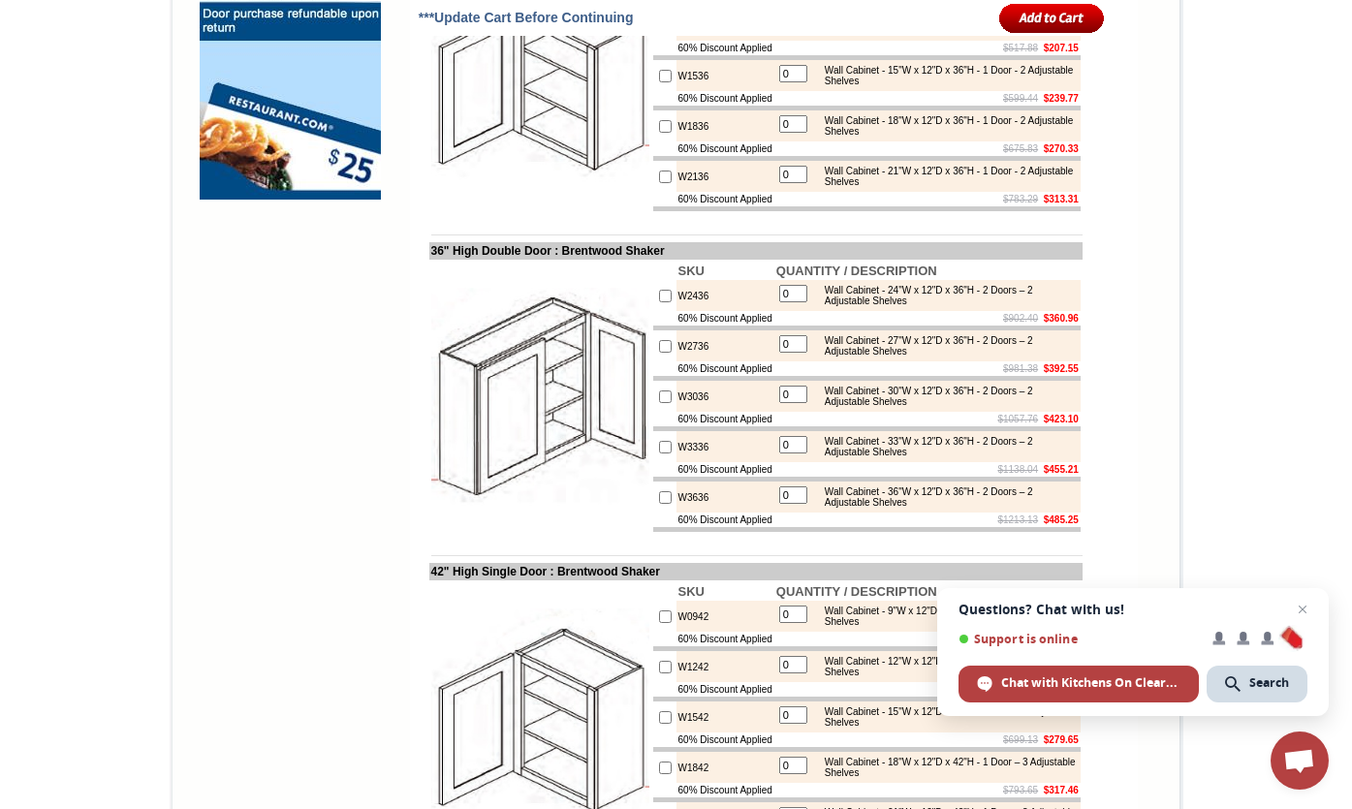
checkbox input "true"
type input "1"
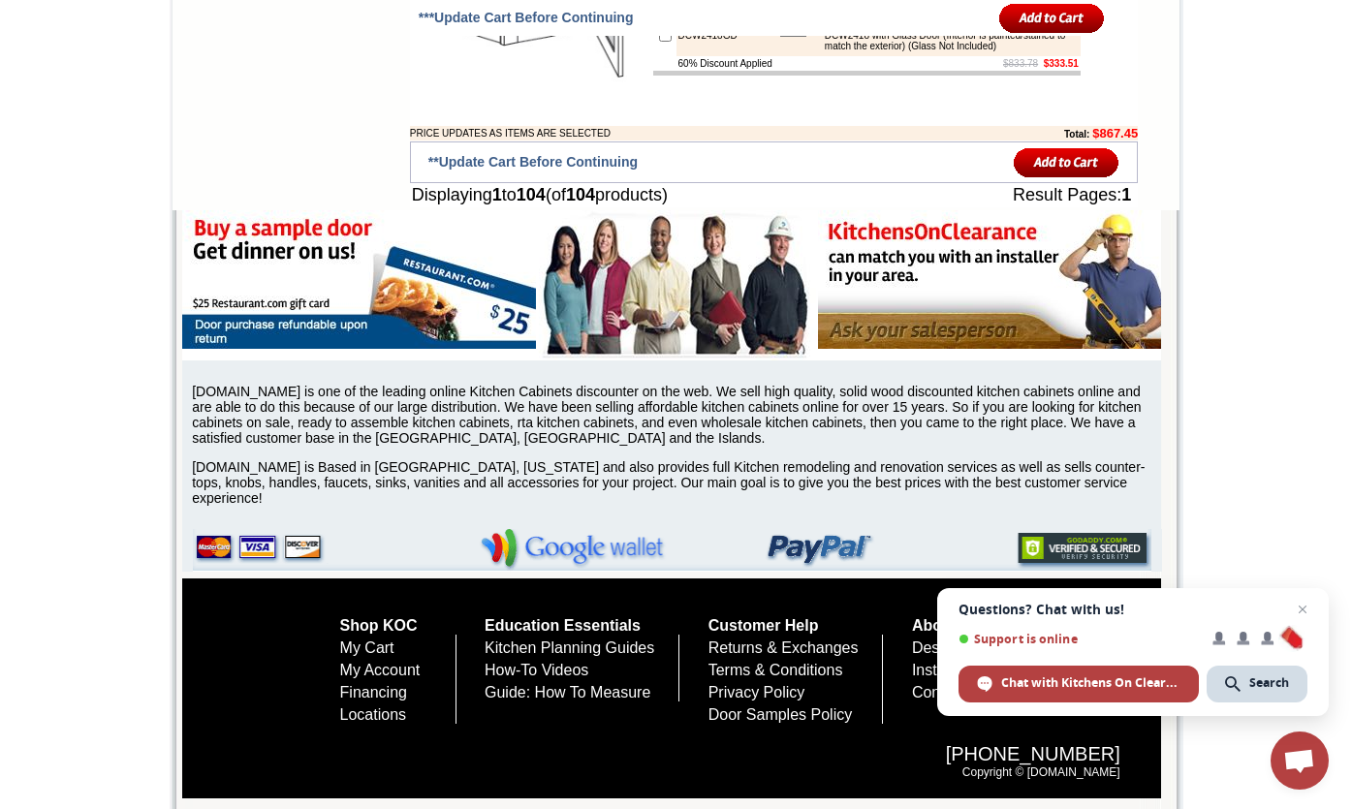
scroll to position [8809, 0]
click at [997, 233] on img at bounding box center [995, 279] width 354 height 139
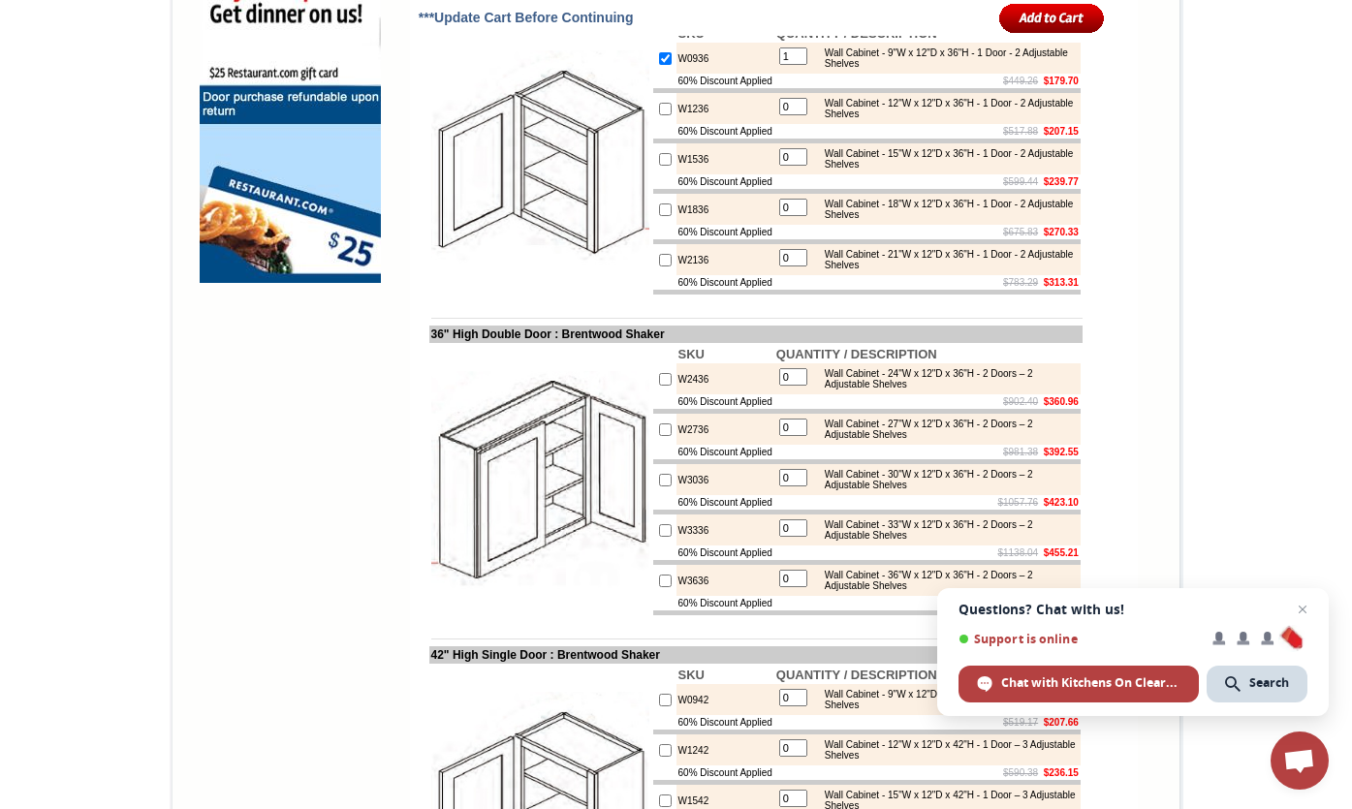
scroll to position [1582, 0]
drag, startPoint x: 789, startPoint y: 501, endPoint x: 772, endPoint y: 501, distance: 16.5
click at [779, 385] on input "0" at bounding box center [793, 375] width 28 height 17
click at [659, 385] on input "checkbox" at bounding box center [665, 378] width 13 height 13
checkbox input "true"
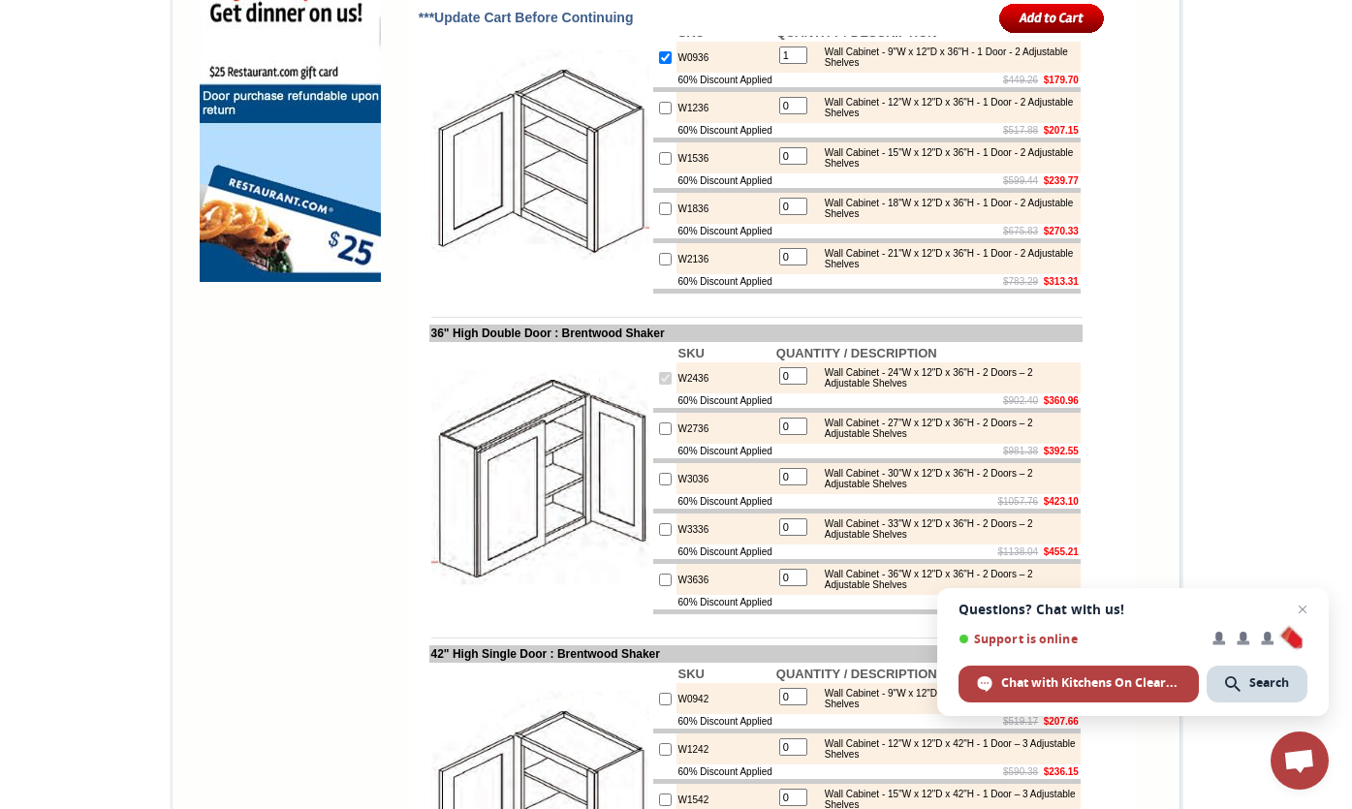
type input "1"
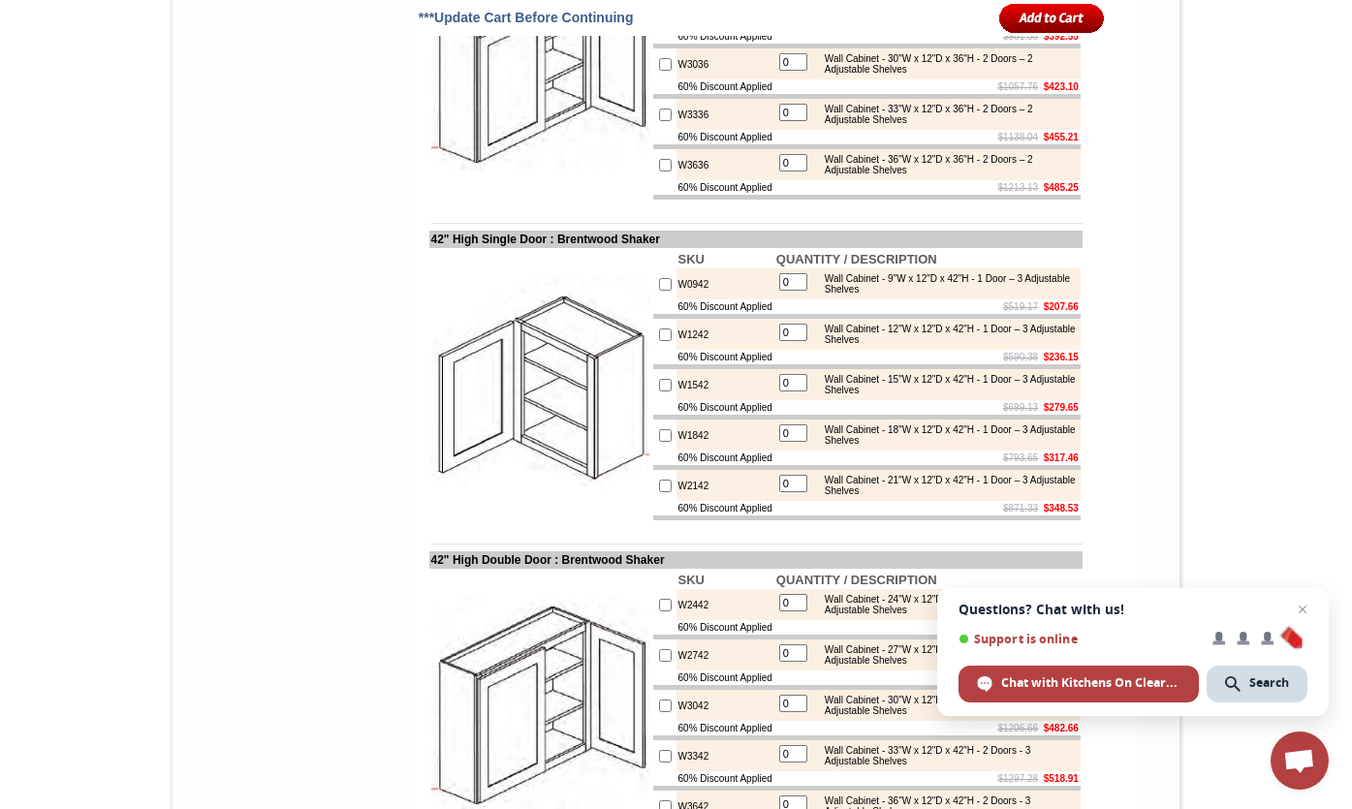
scroll to position [2011, 0]
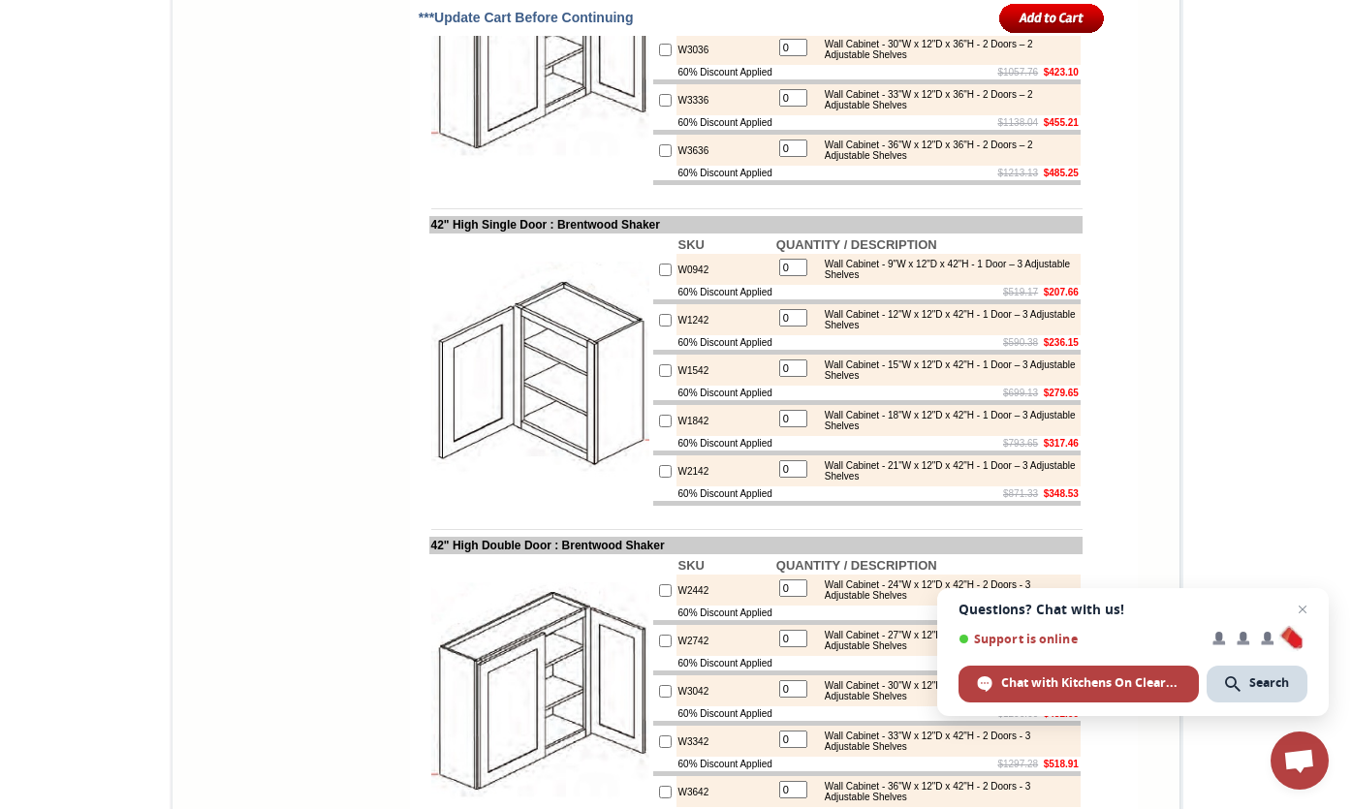
click at [659, 276] on input "checkbox" at bounding box center [665, 270] width 13 height 13
checkbox input "true"
type input "1"
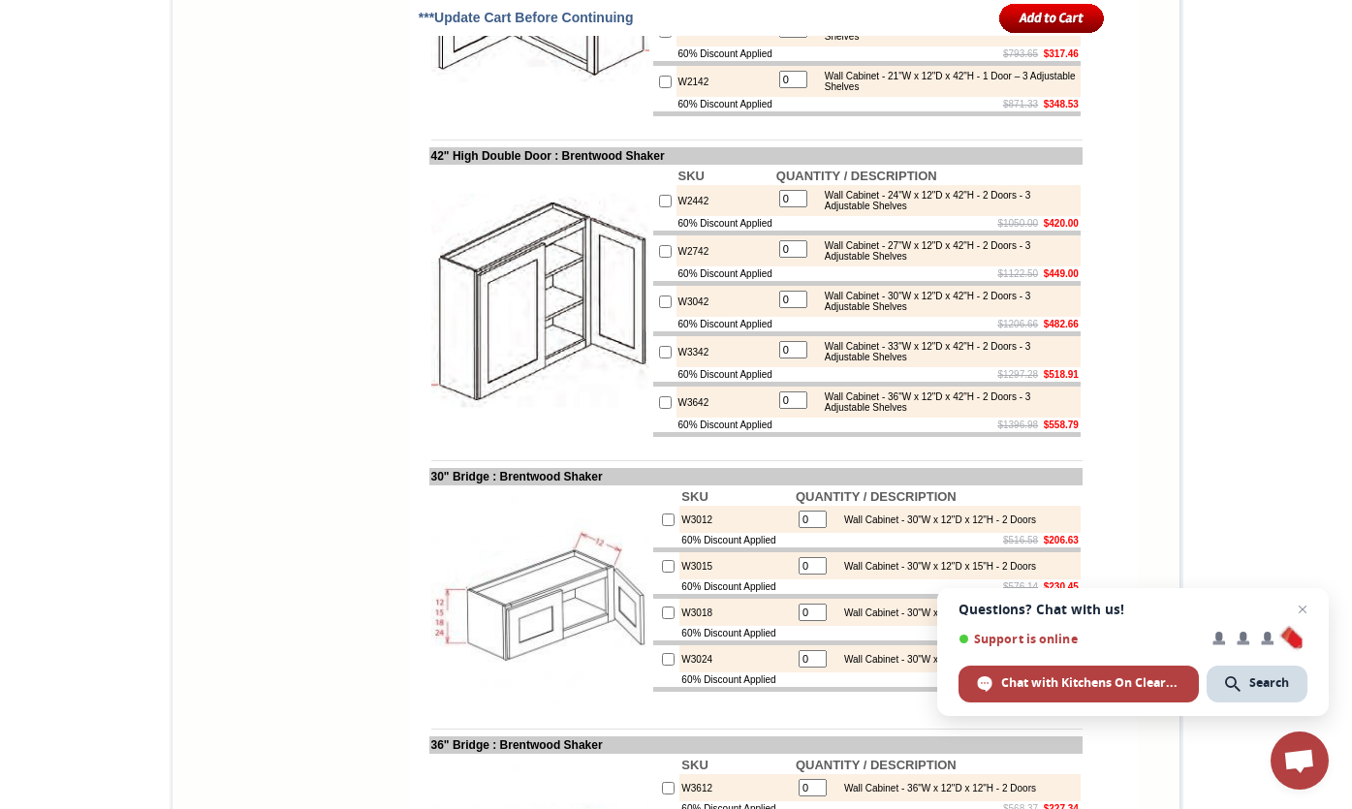
scroll to position [2421, 0]
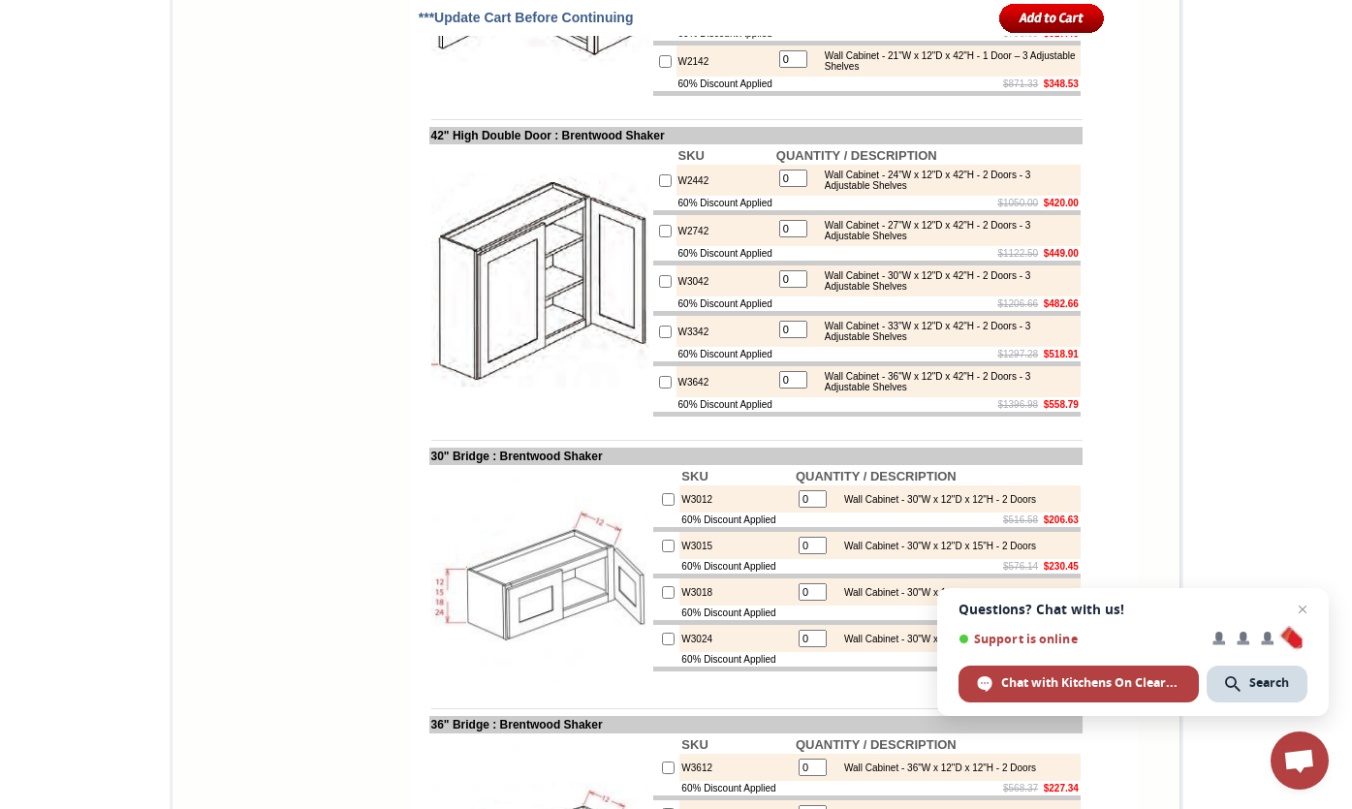
click at [659, 187] on input "checkbox" at bounding box center [665, 180] width 13 height 13
checkbox input "true"
type input "1"
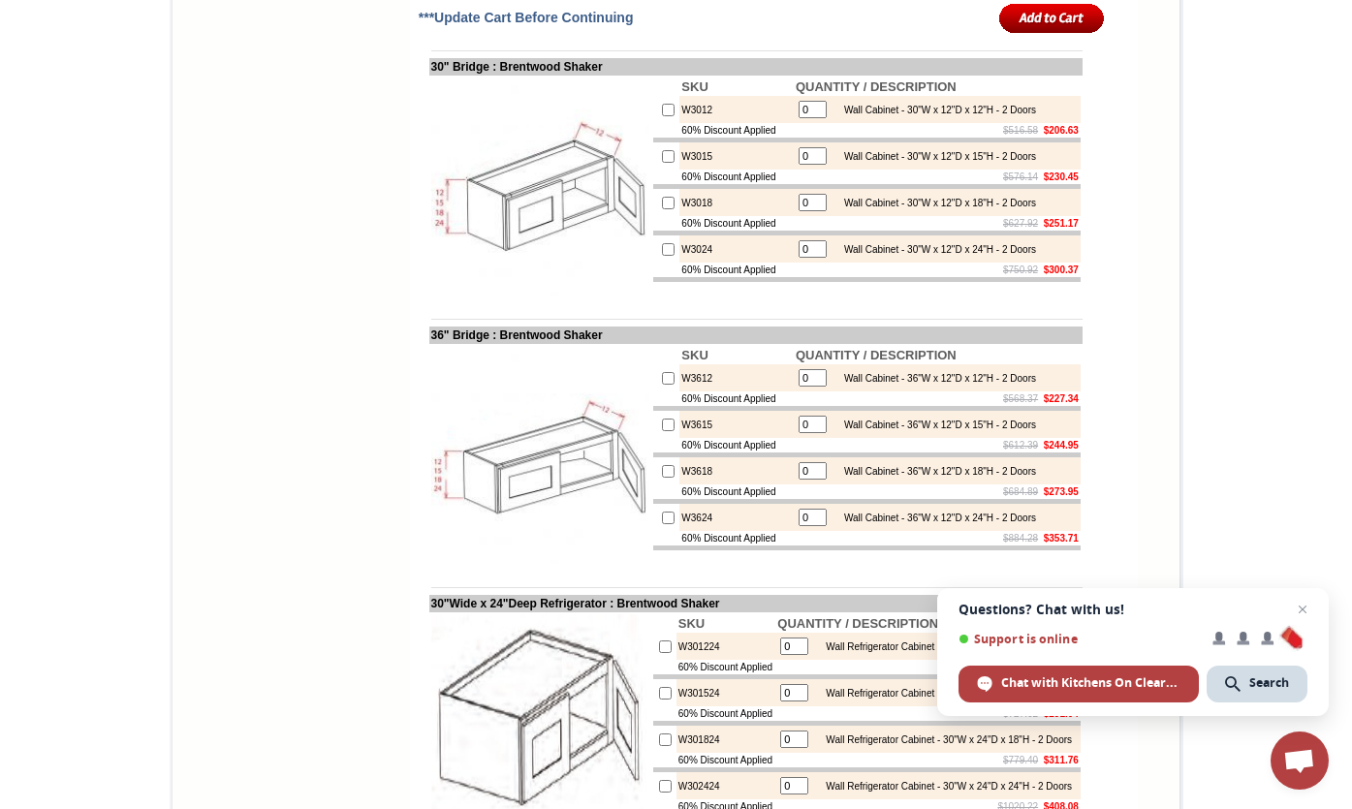
scroll to position [2864, 0]
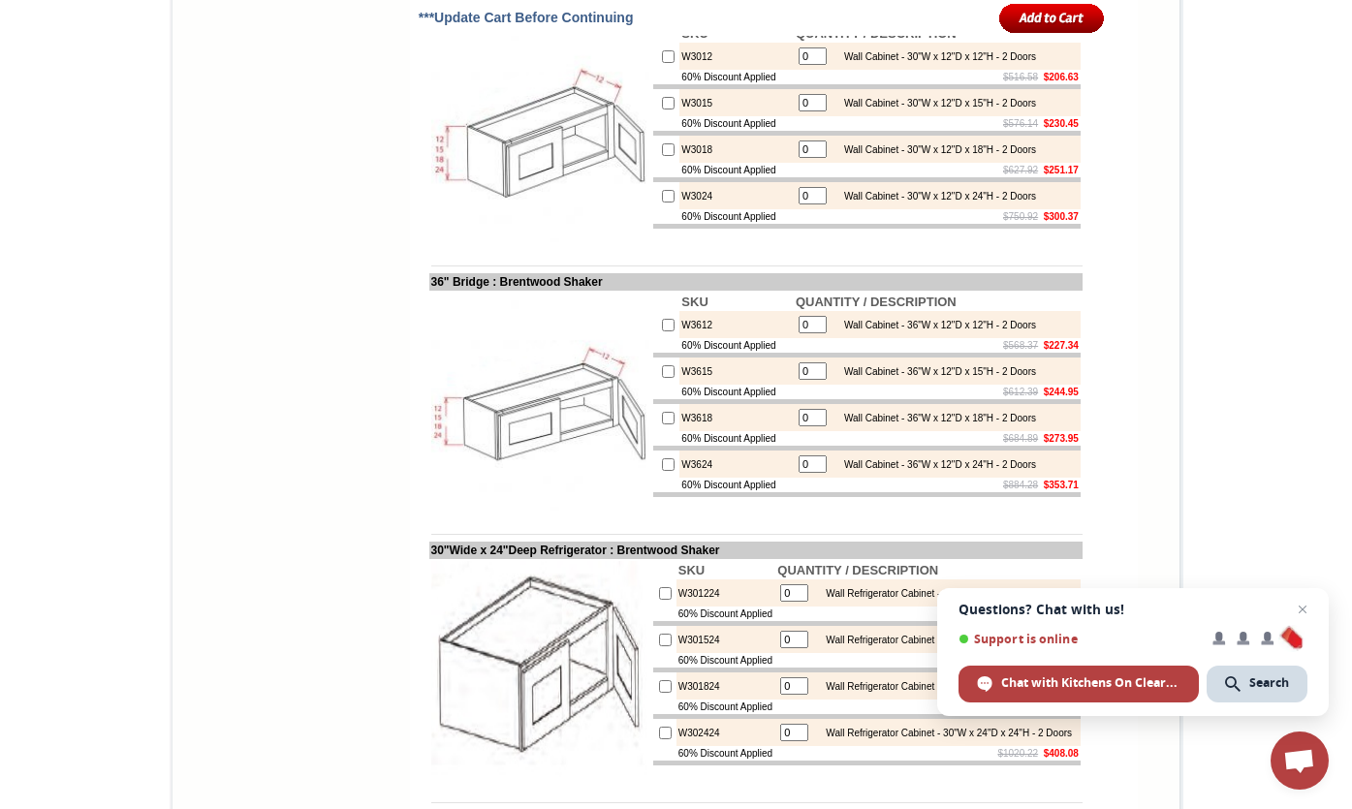
click at [662, 63] on input "checkbox" at bounding box center [668, 56] width 13 height 13
checkbox input "true"
type input "1"
click at [662, 331] on input "checkbox" at bounding box center [668, 325] width 13 height 13
checkbox input "true"
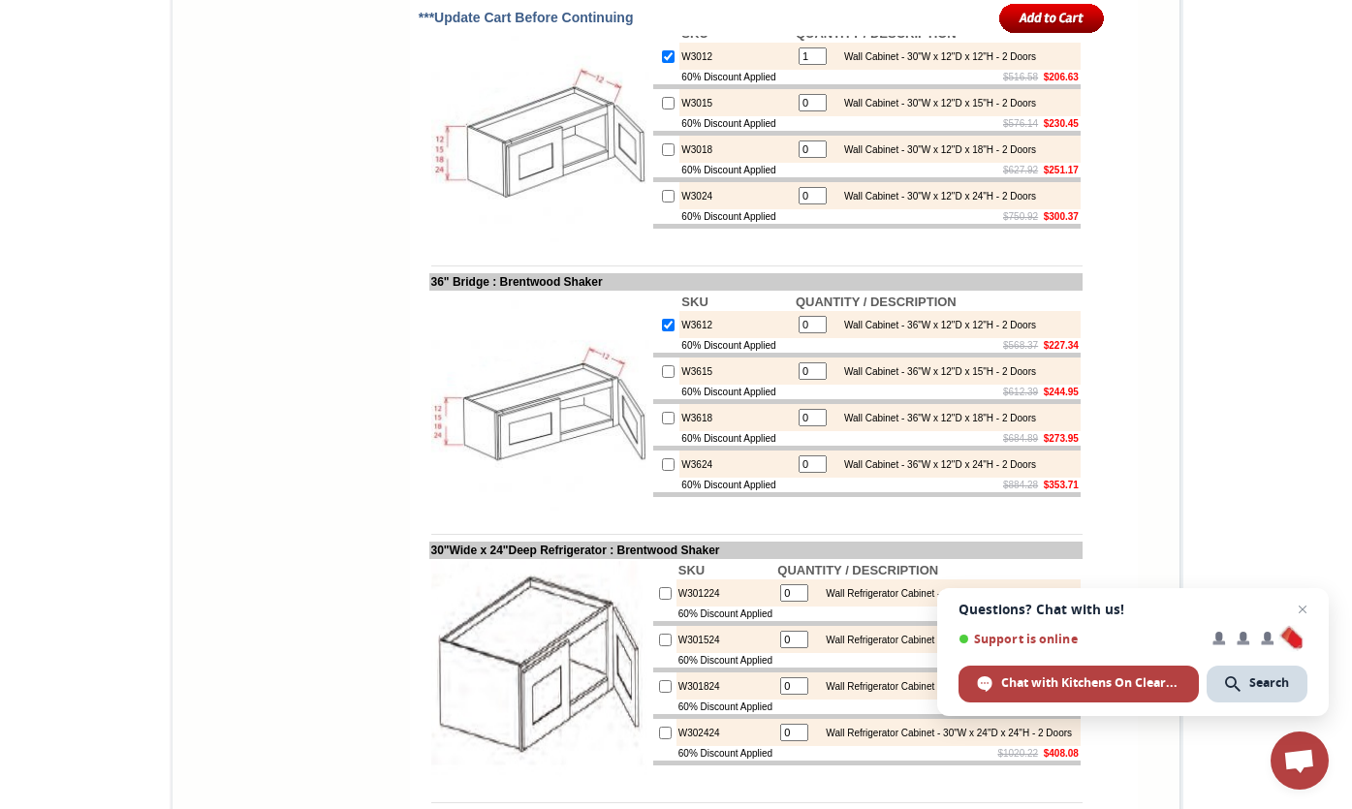
type input "1"
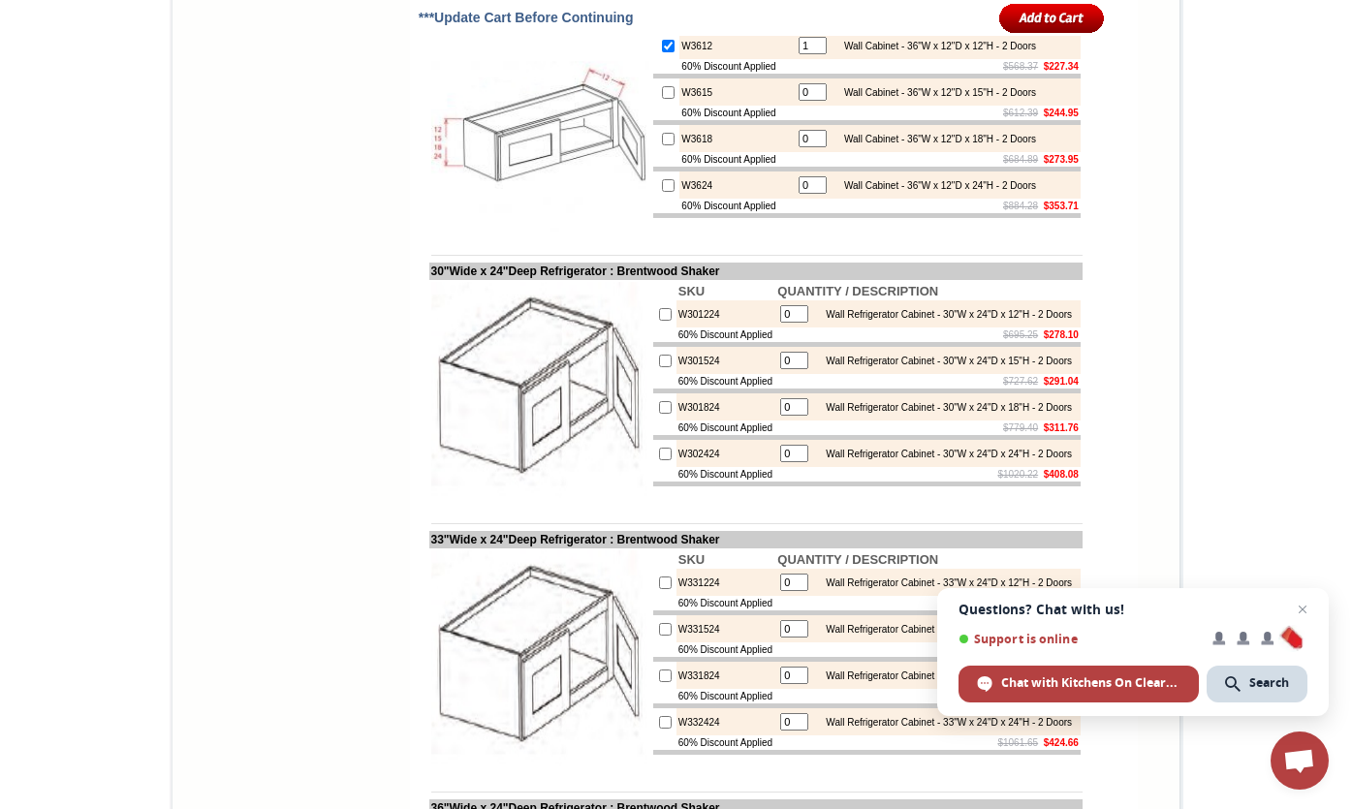
scroll to position [3200, 0]
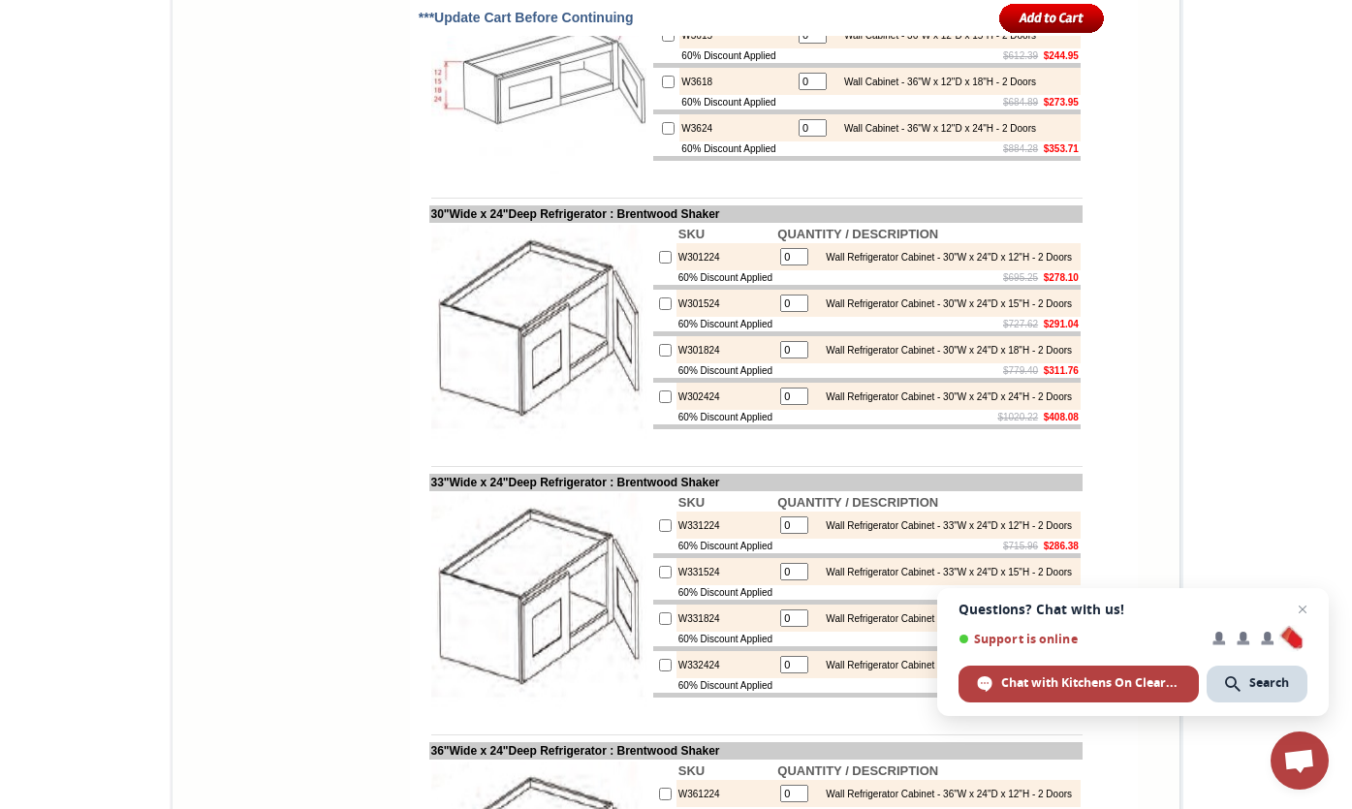
click at [659, 264] on input "checkbox" at bounding box center [665, 257] width 13 height 13
checkbox input "true"
type input "1"
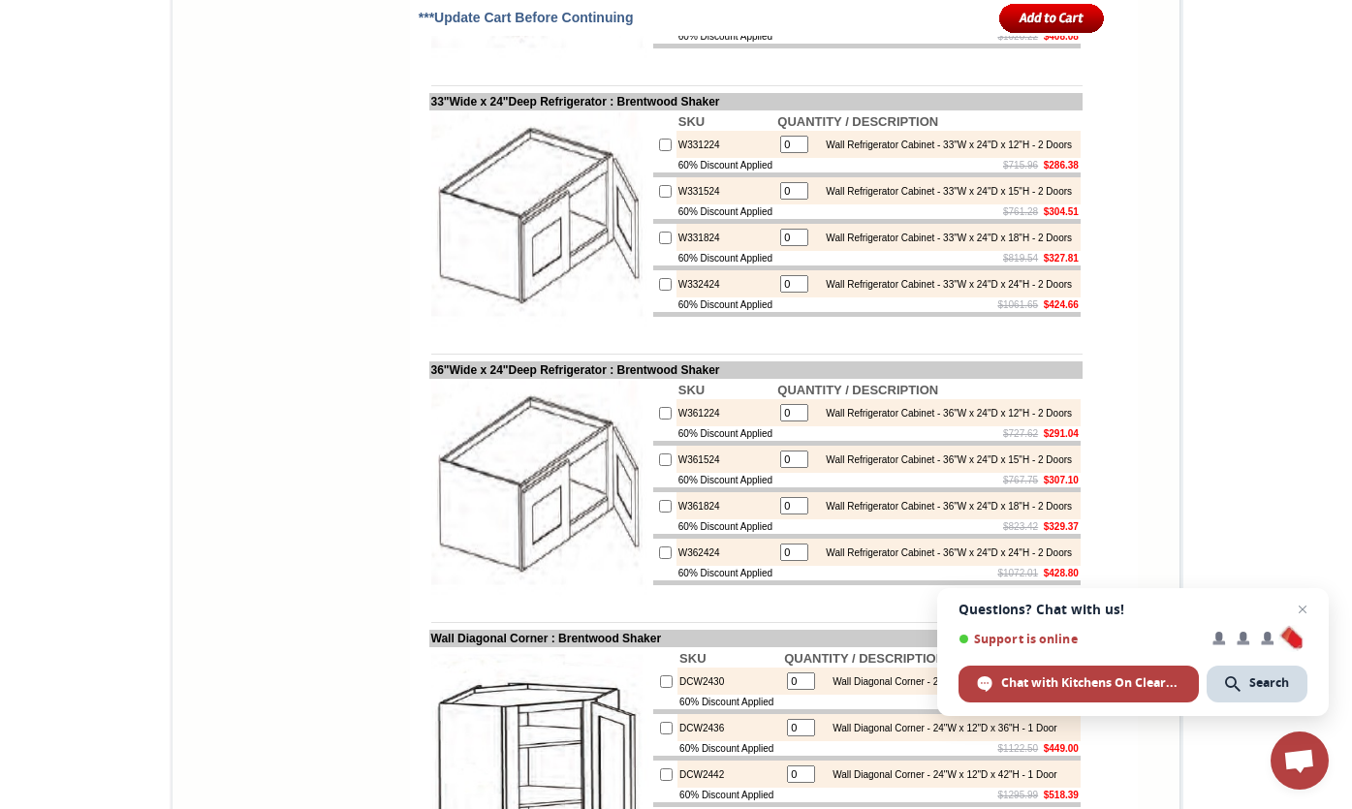
scroll to position [3600, 0]
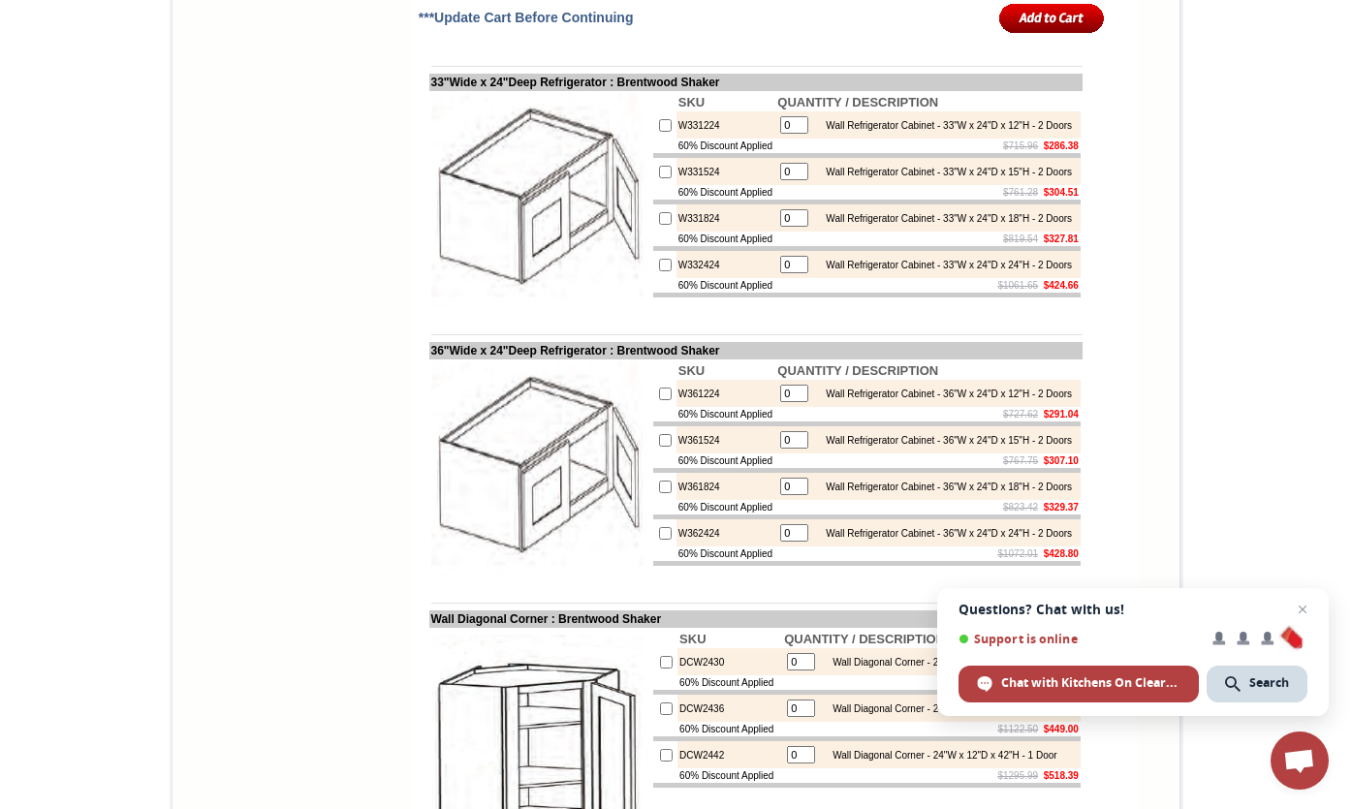
click at [659, 132] on input "checkbox" at bounding box center [665, 125] width 13 height 13
checkbox input "true"
type input "1"
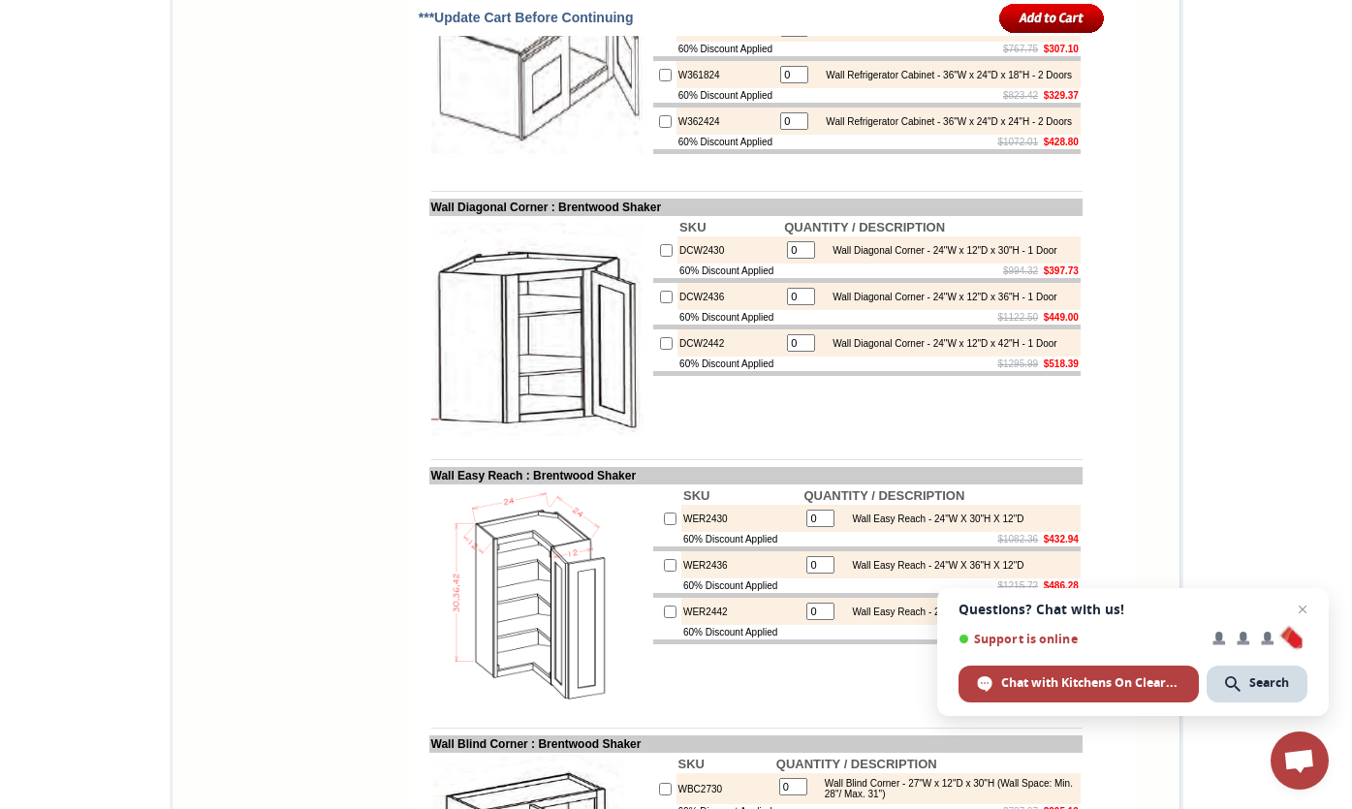
scroll to position [4105, 0]
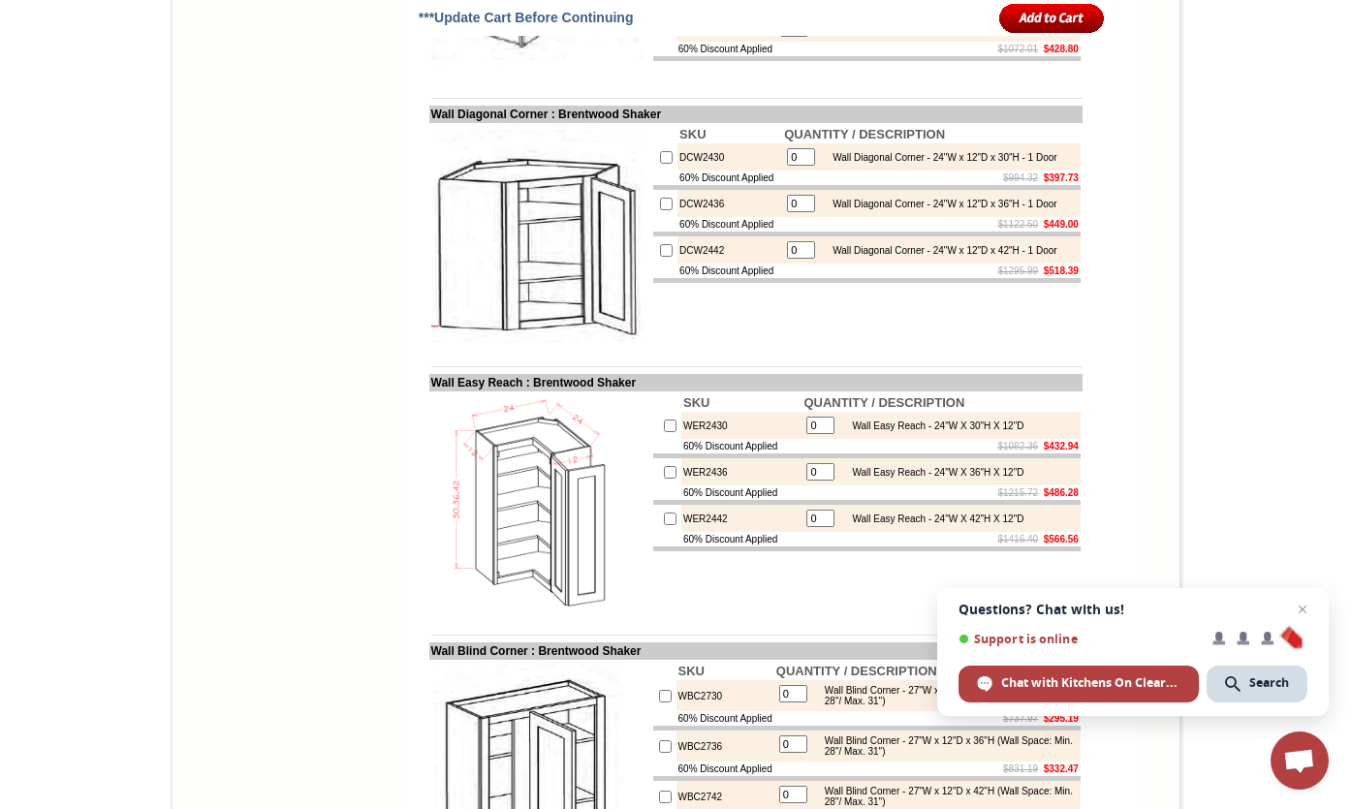
click at [660, 164] on input "checkbox" at bounding box center [666, 157] width 13 height 13
checkbox input "true"
type input "1"
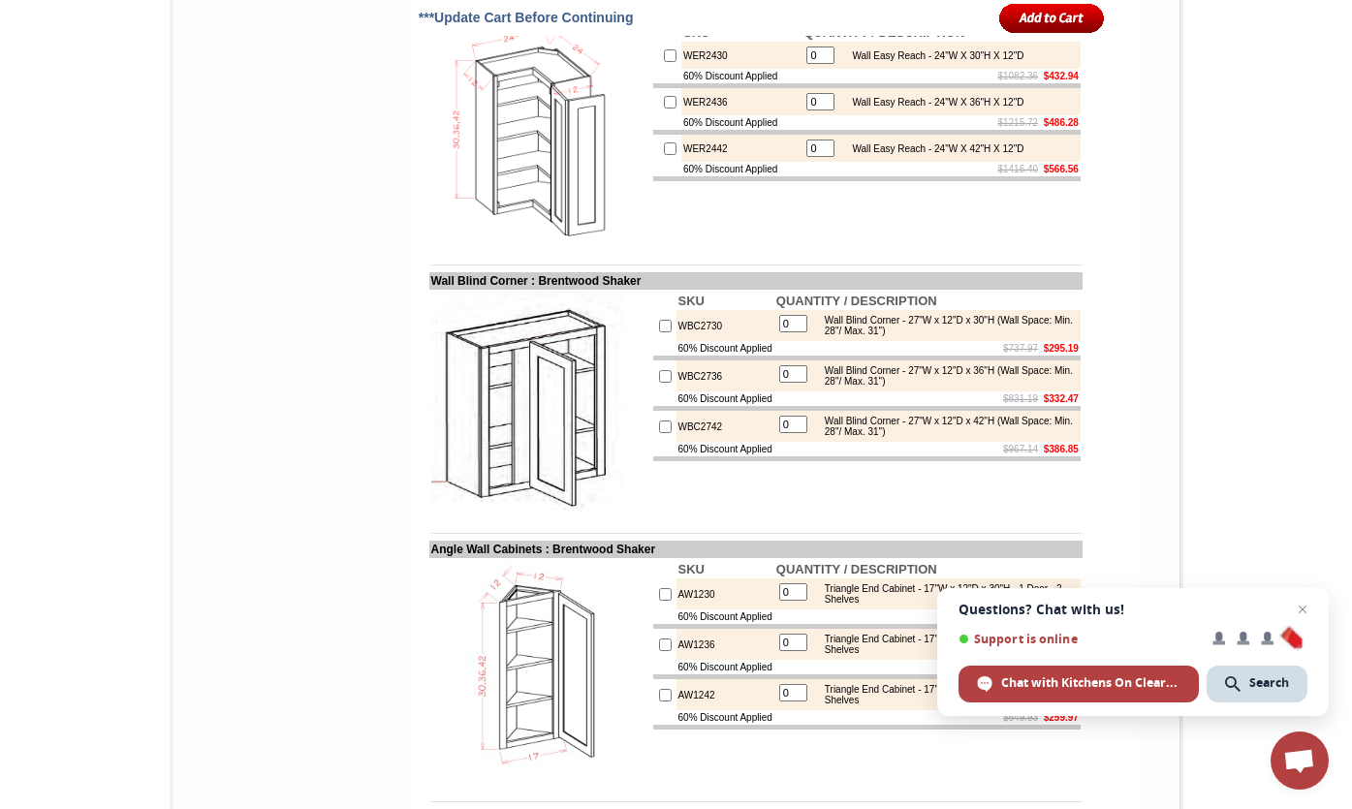
scroll to position [4473, 0]
click at [659, 334] on input "checkbox" at bounding box center [665, 328] width 13 height 13
checkbox input "true"
type input "1"
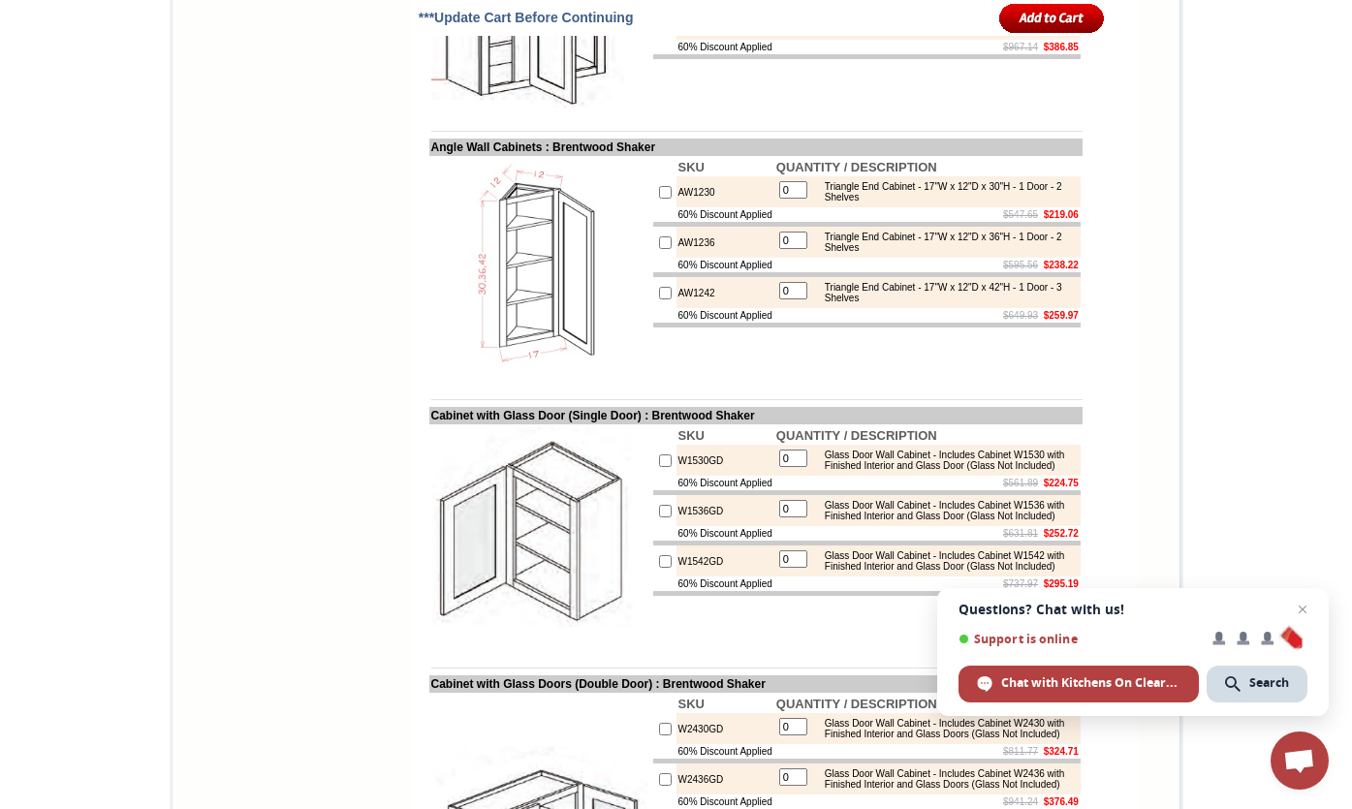
scroll to position [4893, 0]
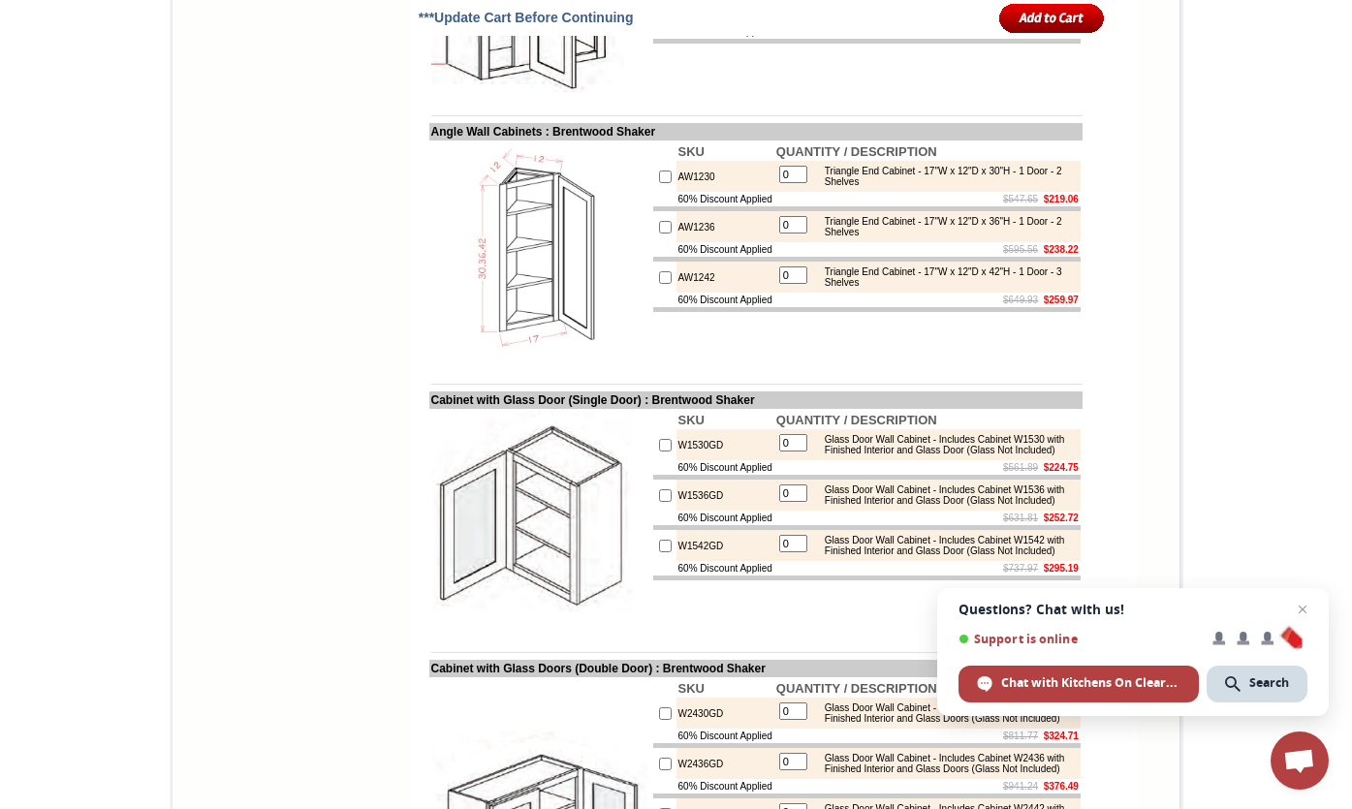
click at [659, 183] on input "checkbox" at bounding box center [665, 177] width 13 height 13
checkbox input "true"
type input "1"
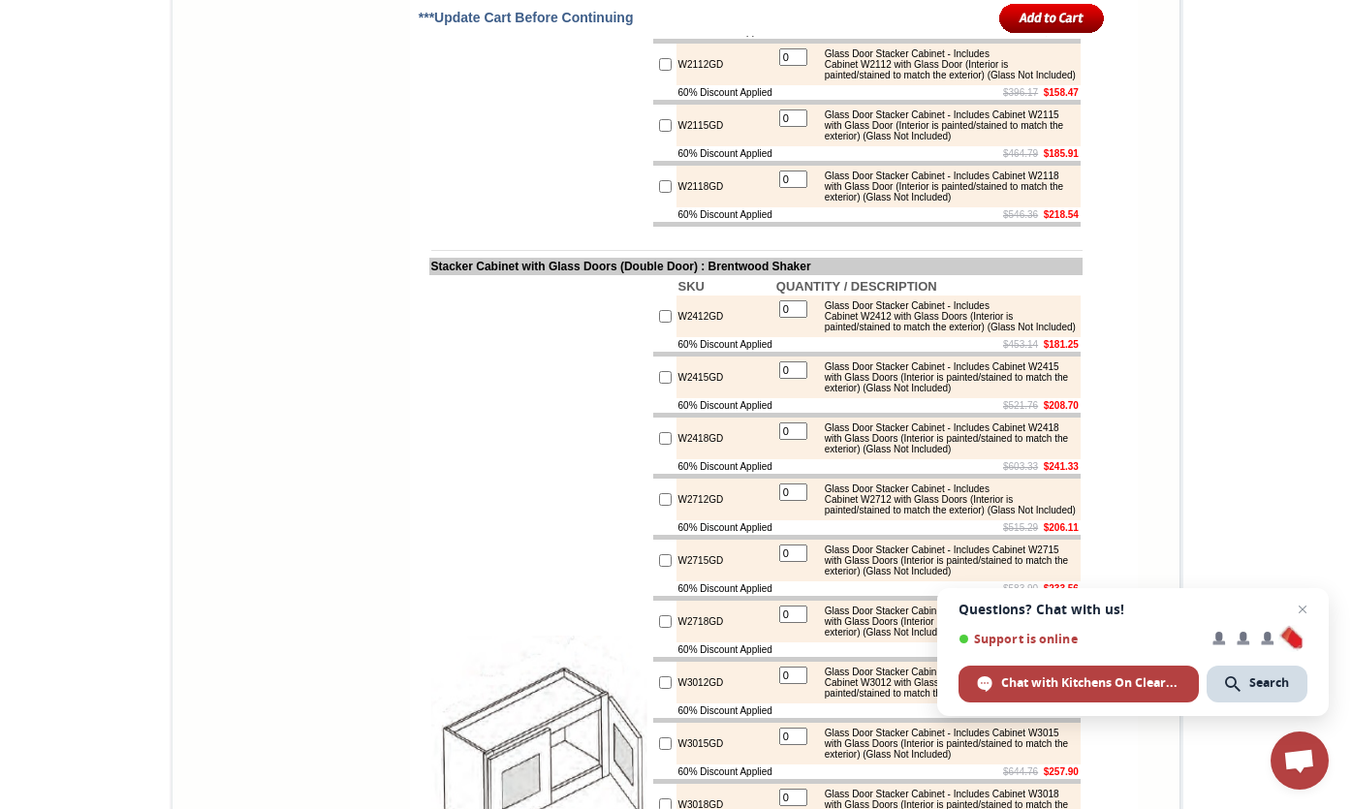
scroll to position [6738, 0]
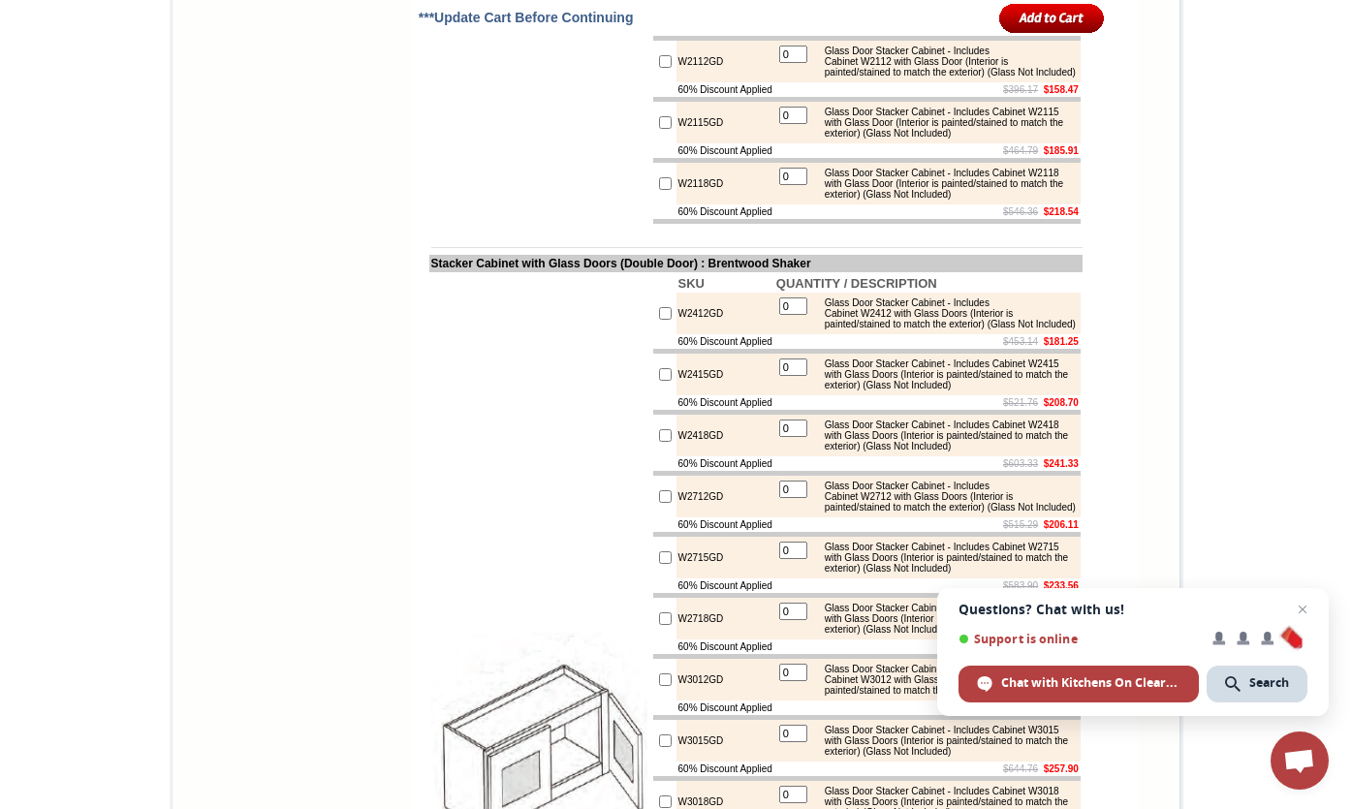
checkbox input "true"
type input "1"
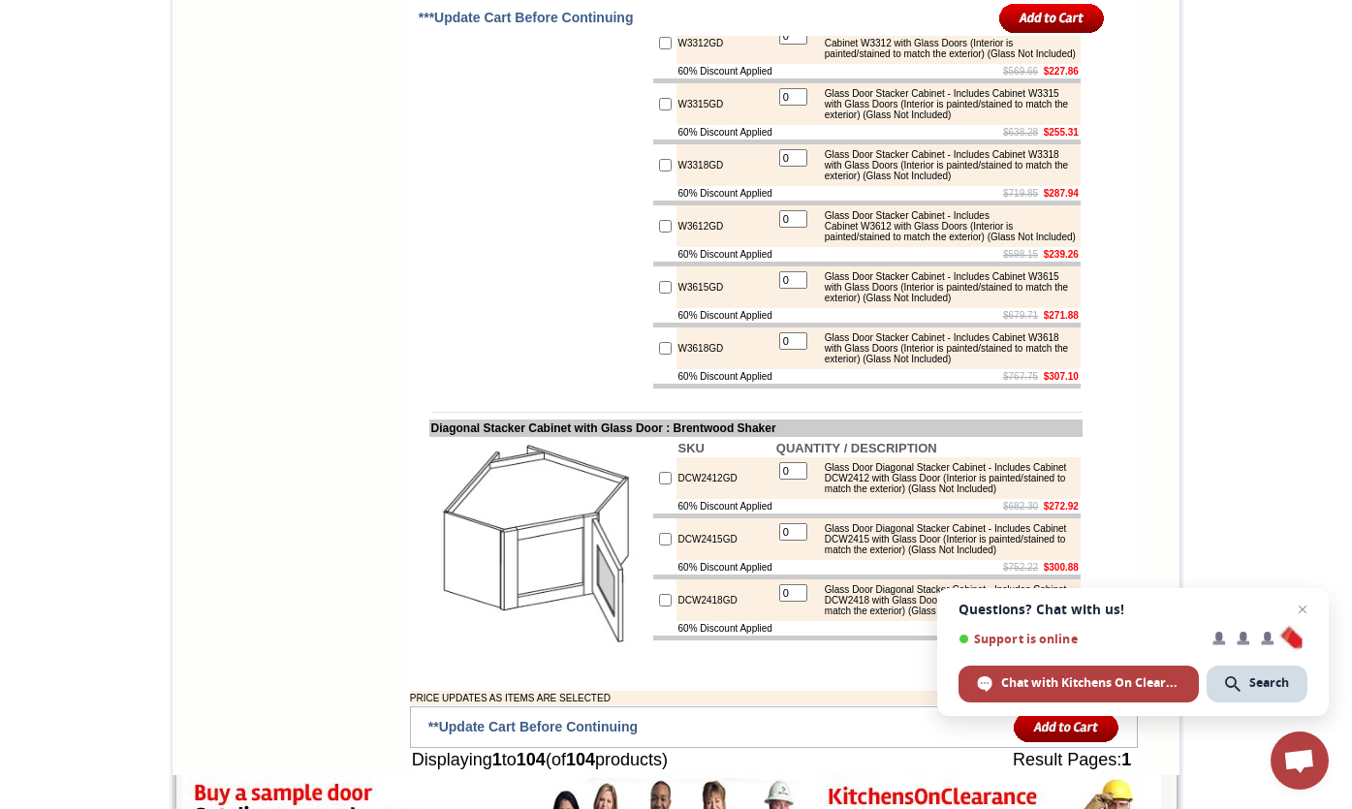
scroll to position [7559, 0]
checkbox input "true"
type input "1"
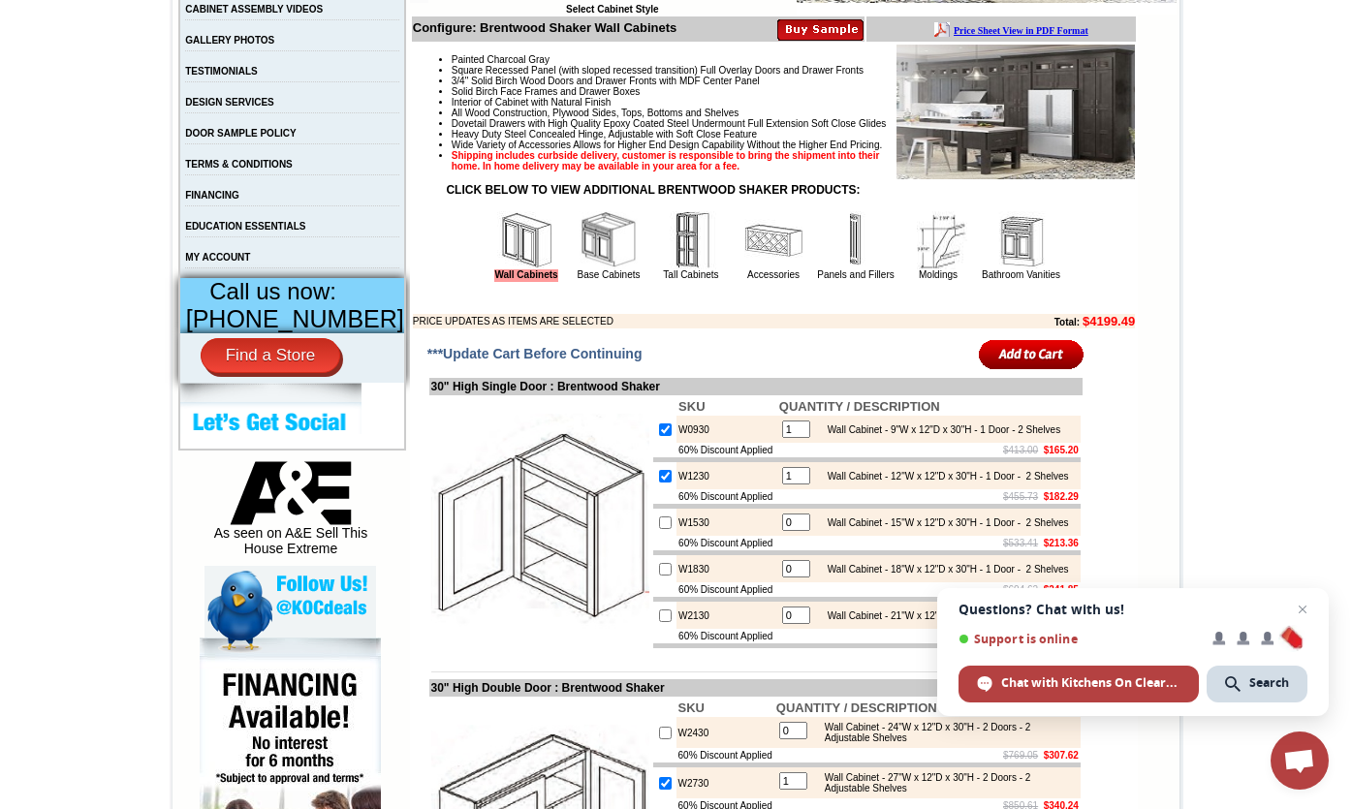
scroll to position [588, 0]
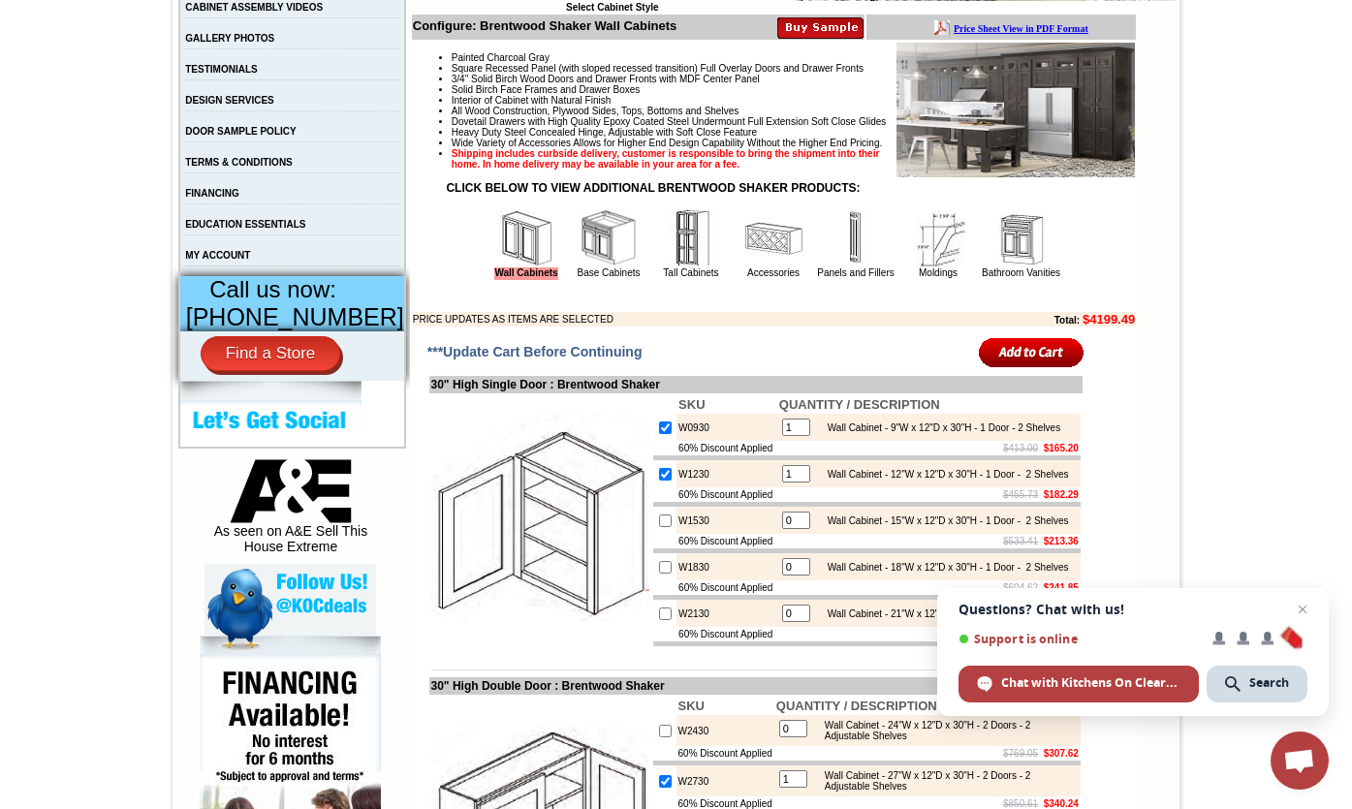
click at [579, 267] on img at bounding box center [608, 238] width 58 height 58
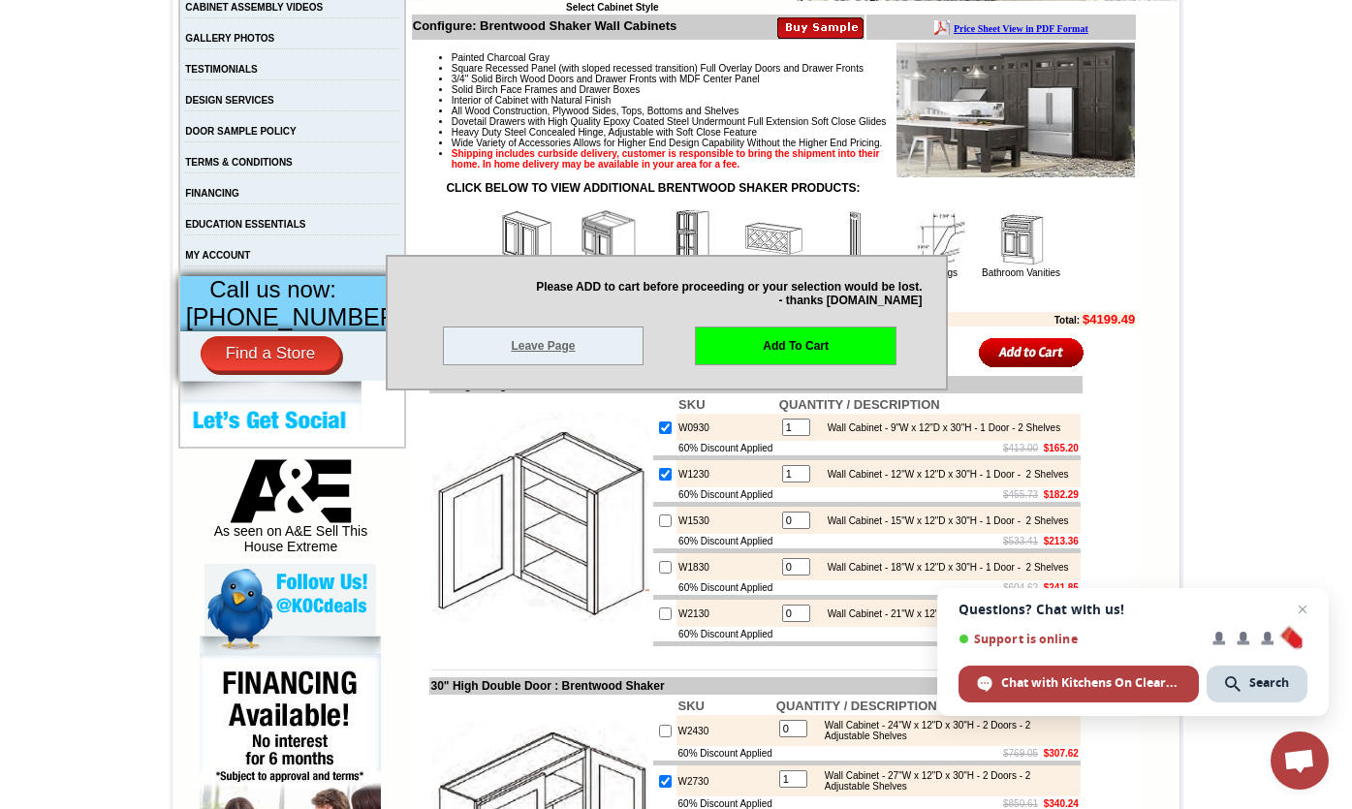
click at [568, 341] on link "Leave Page" at bounding box center [544, 345] width 202 height 39
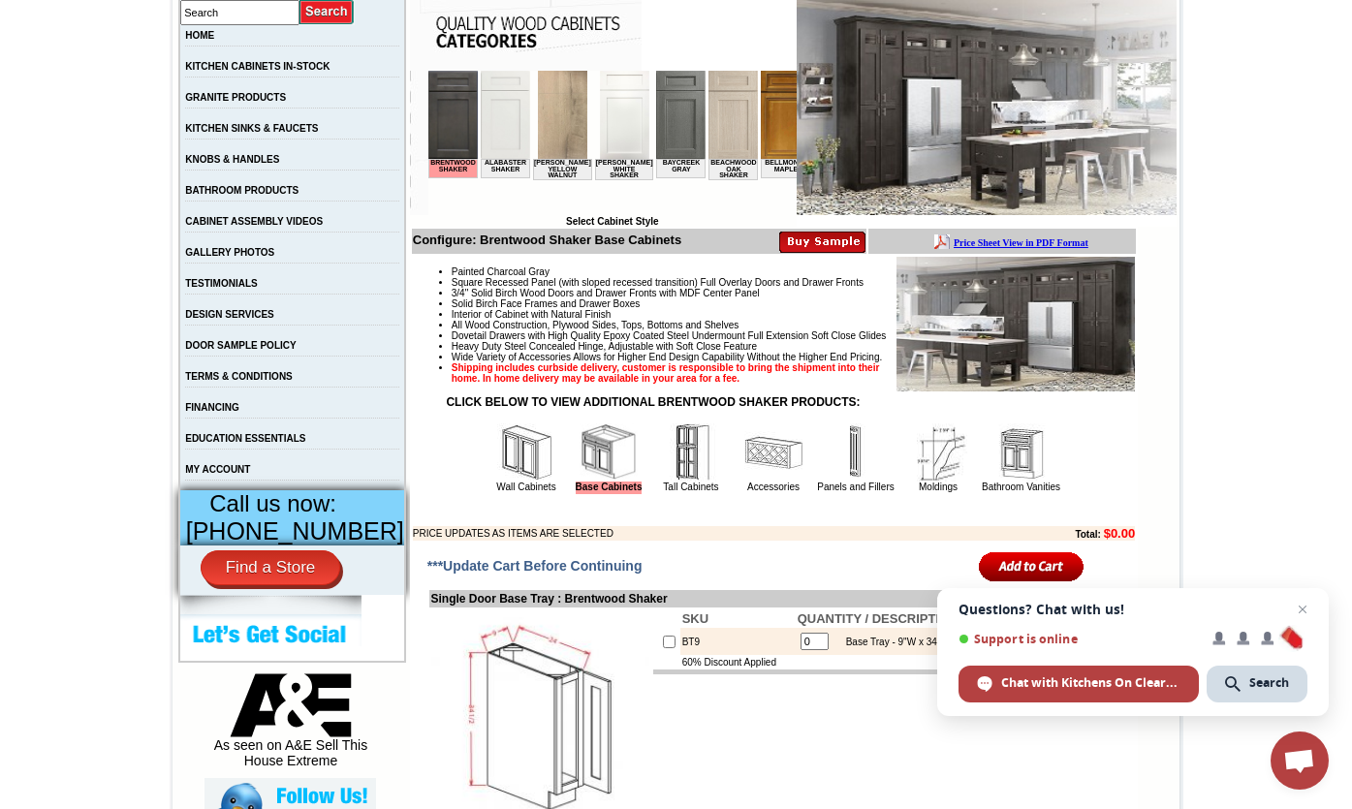
scroll to position [359, 0]
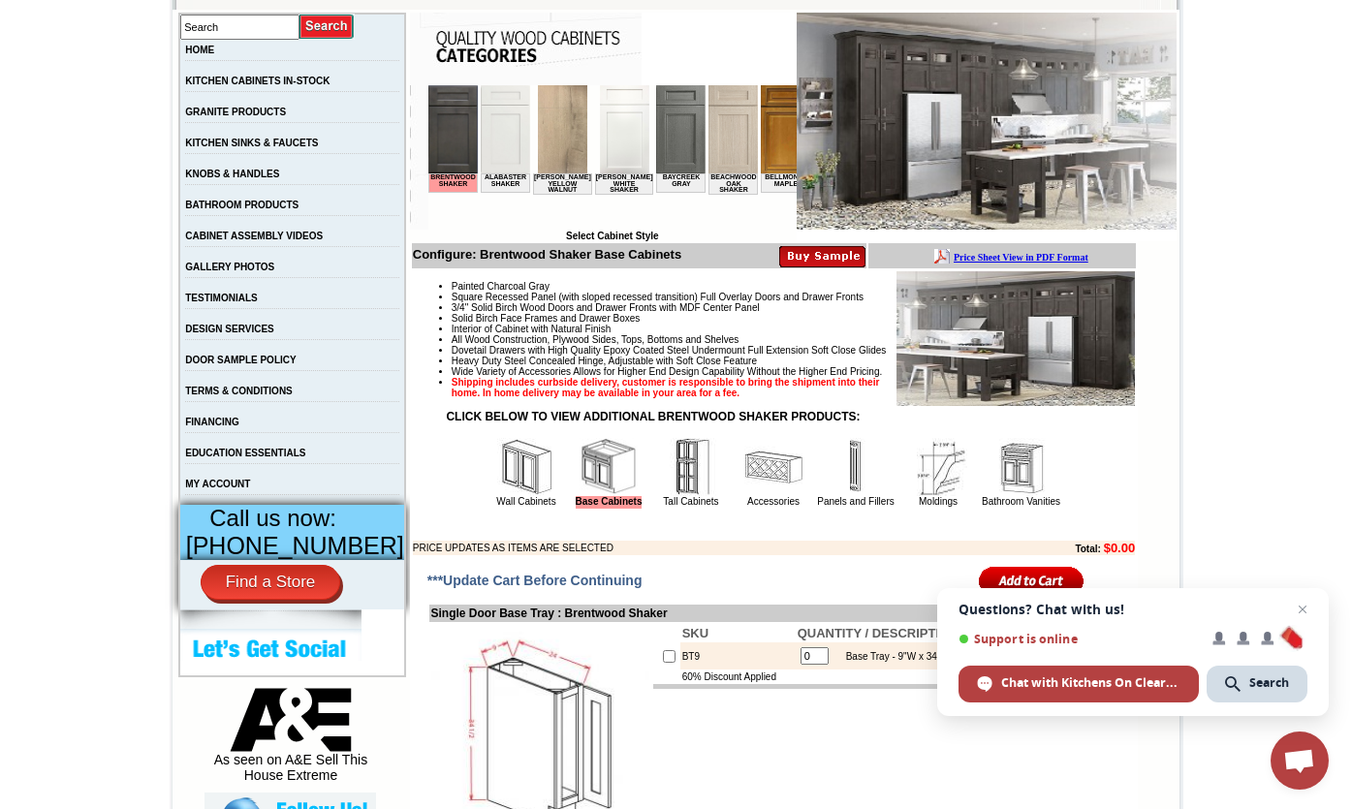
click at [754, 496] on img at bounding box center [773, 467] width 58 height 58
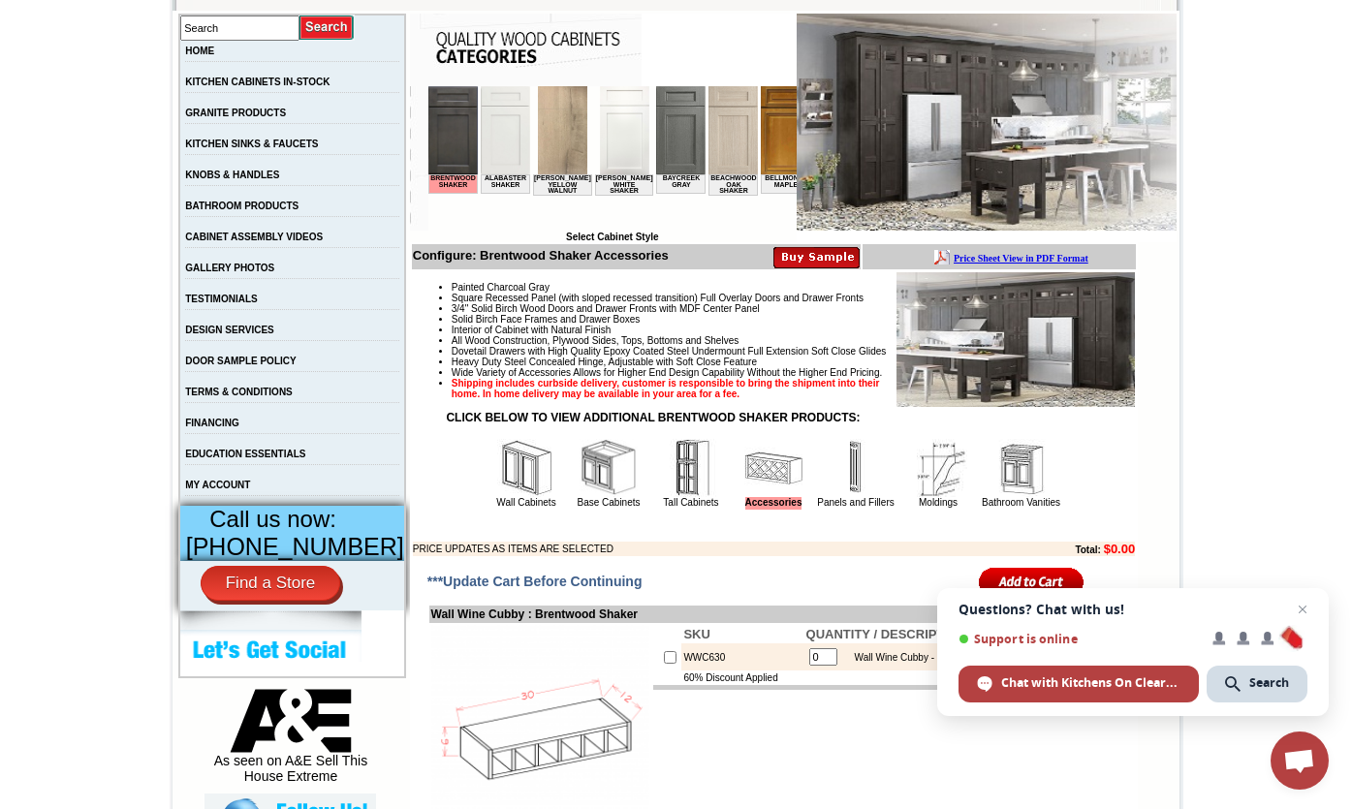
scroll to position [416, 0]
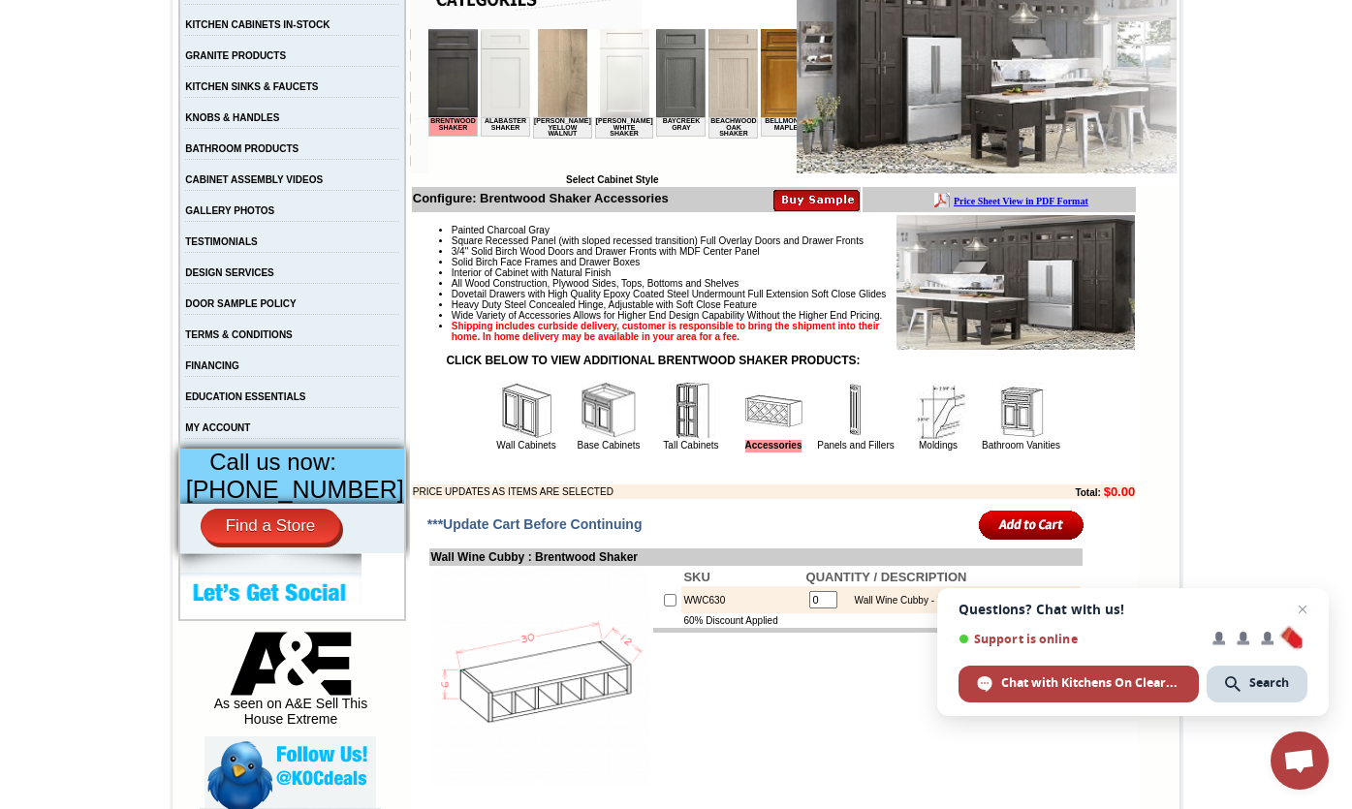
click at [931, 440] on img at bounding box center [938, 411] width 58 height 58
